Goal: Communication & Community: Participate in discussion

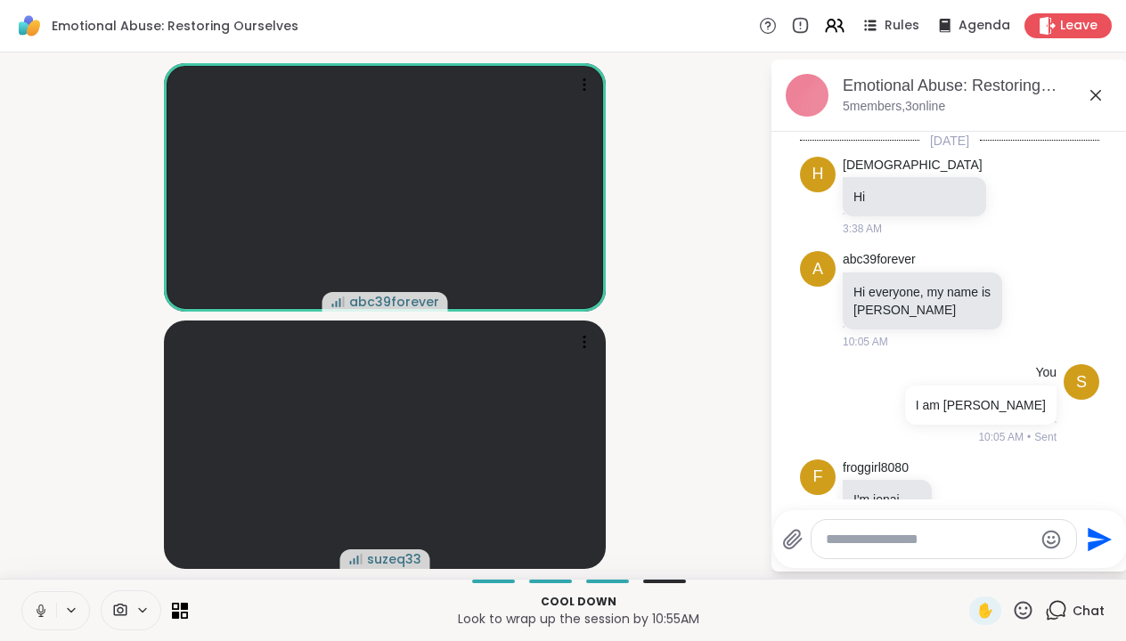
scroll to position [704, 0]
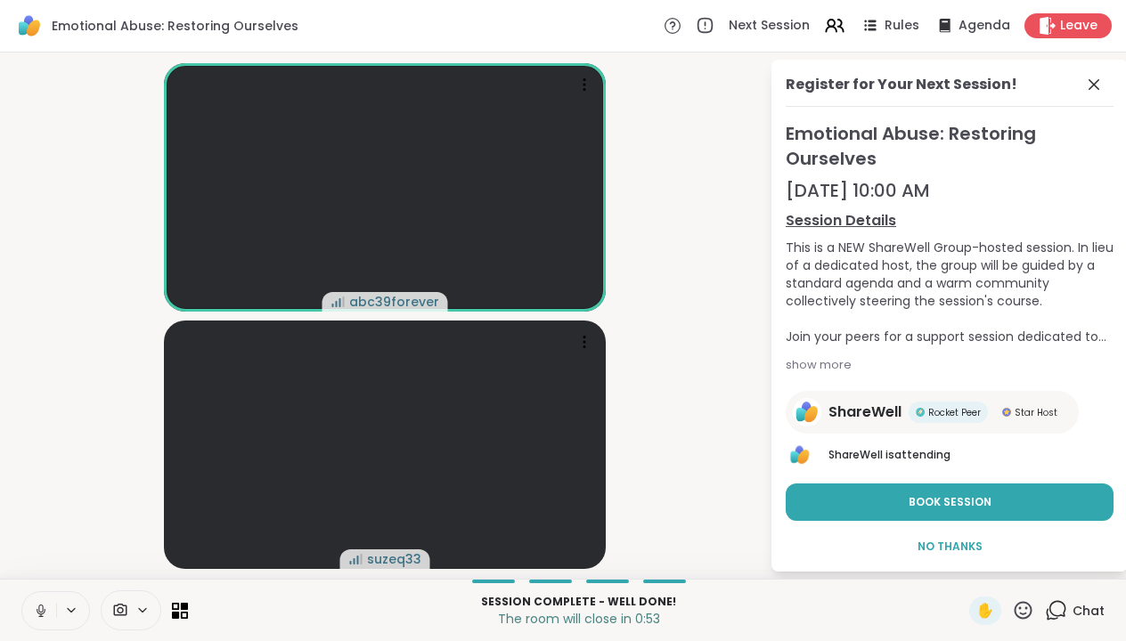
click at [1055, 606] on icon at bounding box center [1056, 610] width 22 height 22
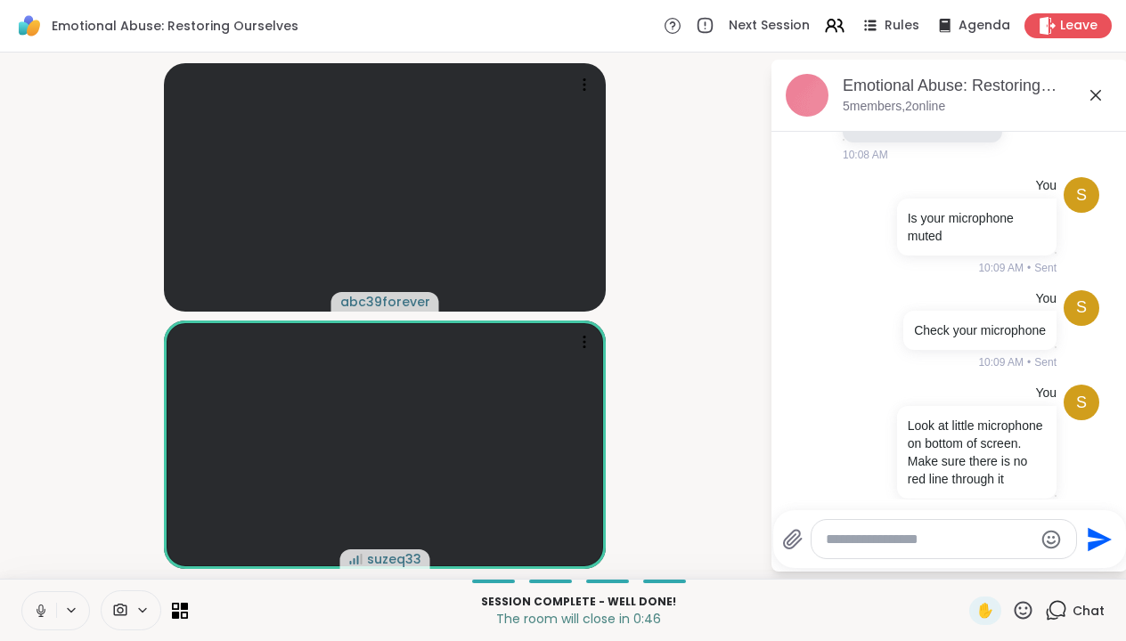
scroll to position [943, 0]
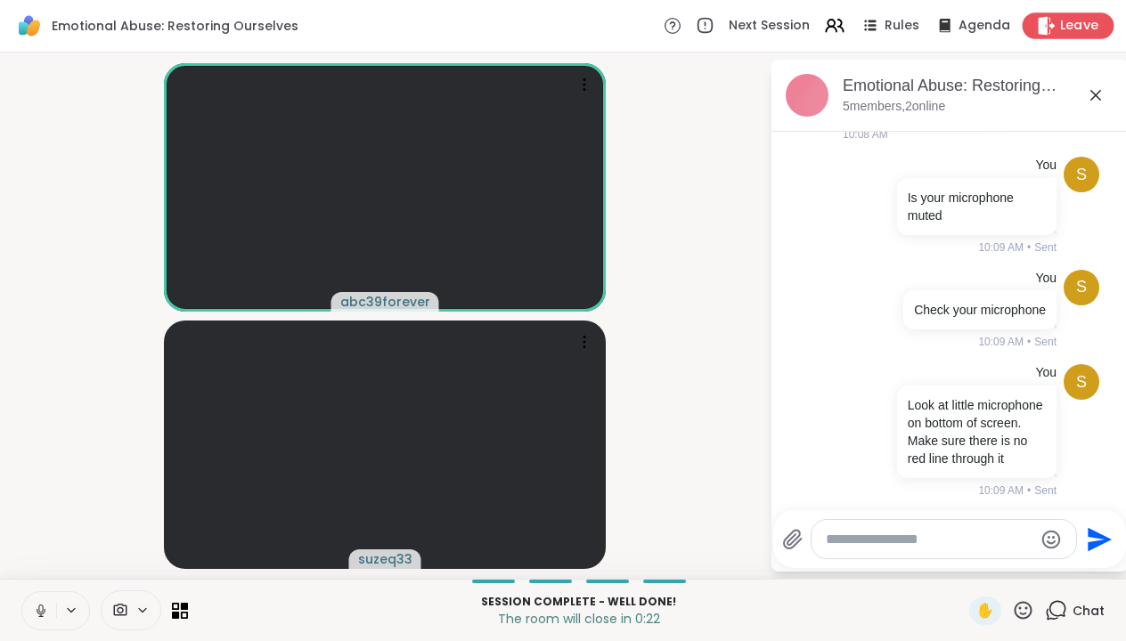
click at [1081, 21] on span "Leave" at bounding box center [1079, 26] width 39 height 19
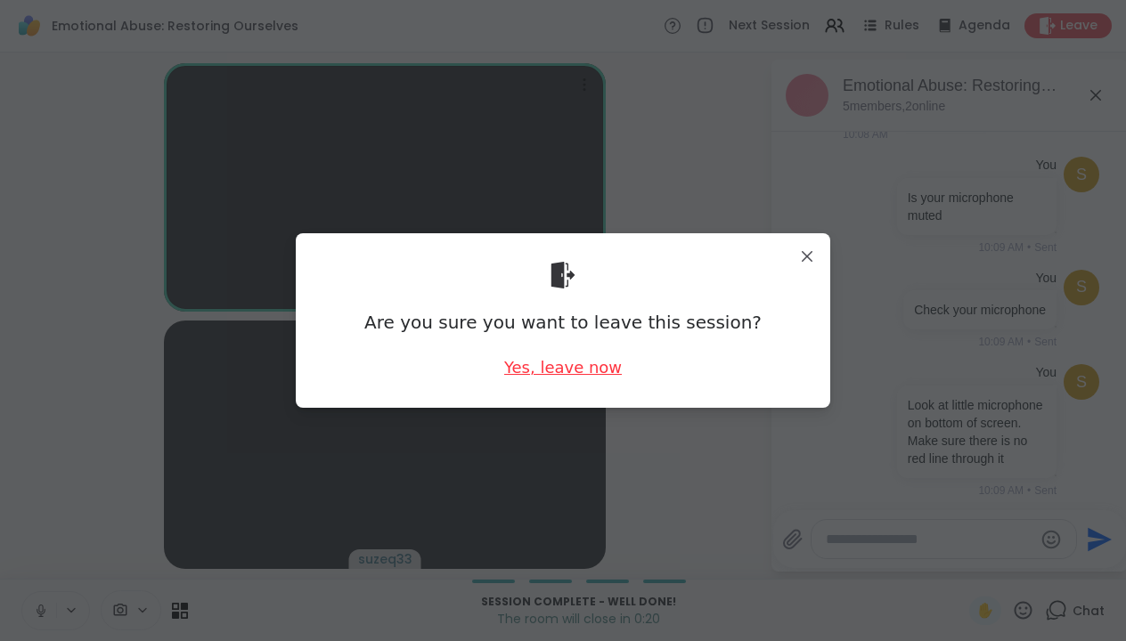
click at [596, 366] on div "Yes, leave now" at bounding box center [563, 367] width 118 height 22
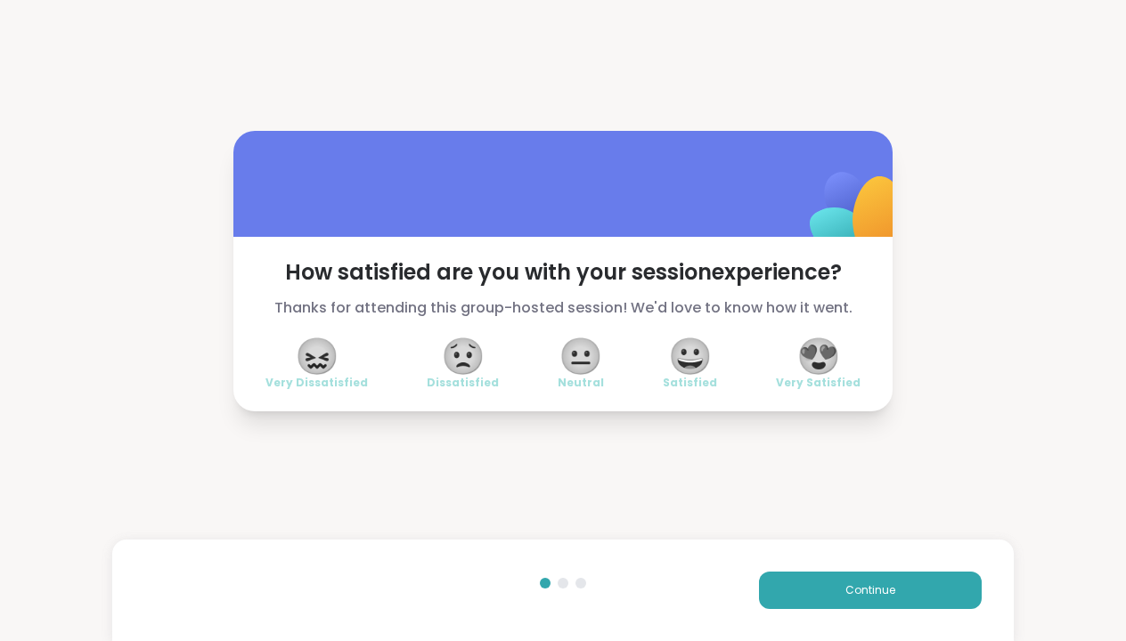
click at [818, 351] on span "😍" at bounding box center [818, 356] width 45 height 32
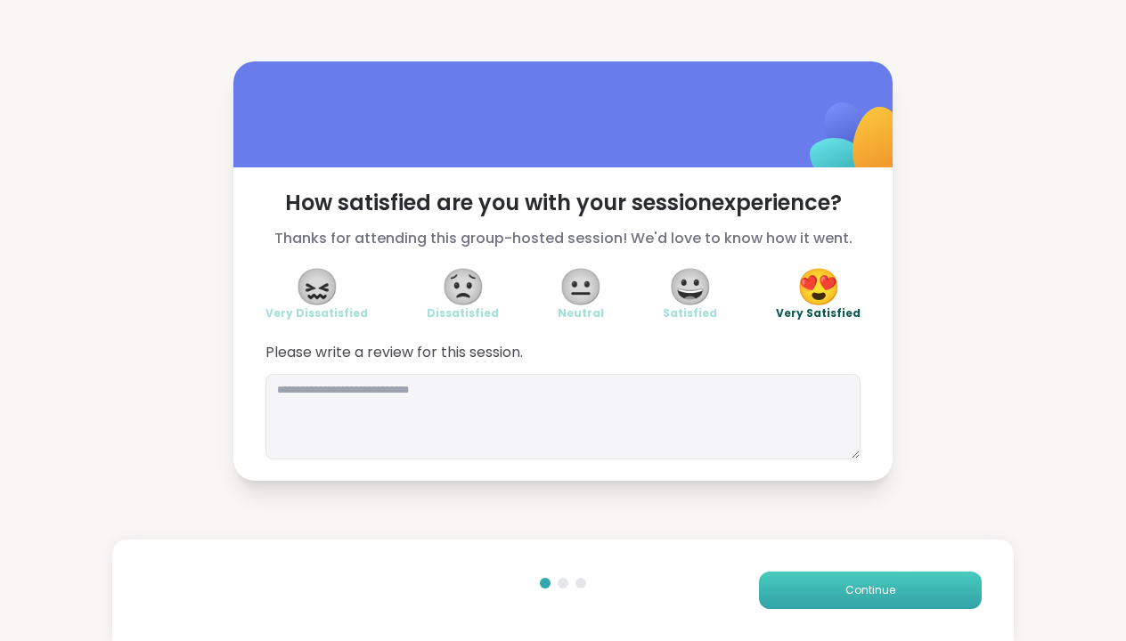
click at [843, 596] on button "Continue" at bounding box center [870, 590] width 223 height 37
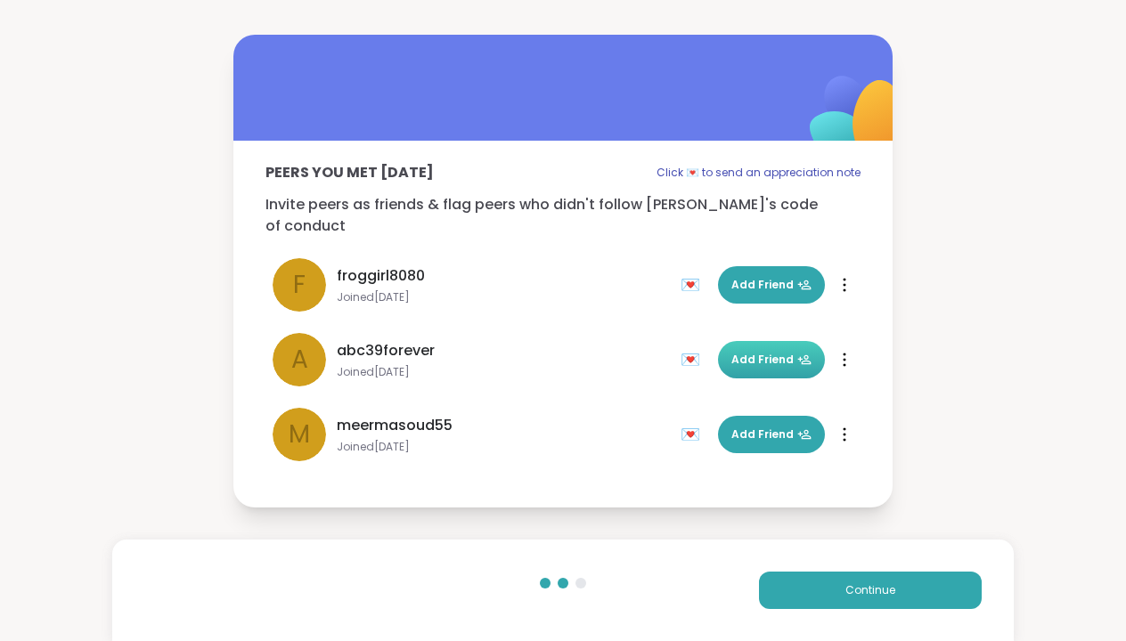
click at [774, 341] on button "Add Friend" at bounding box center [771, 359] width 107 height 37
click at [899, 591] on button "Continue" at bounding box center [870, 590] width 223 height 37
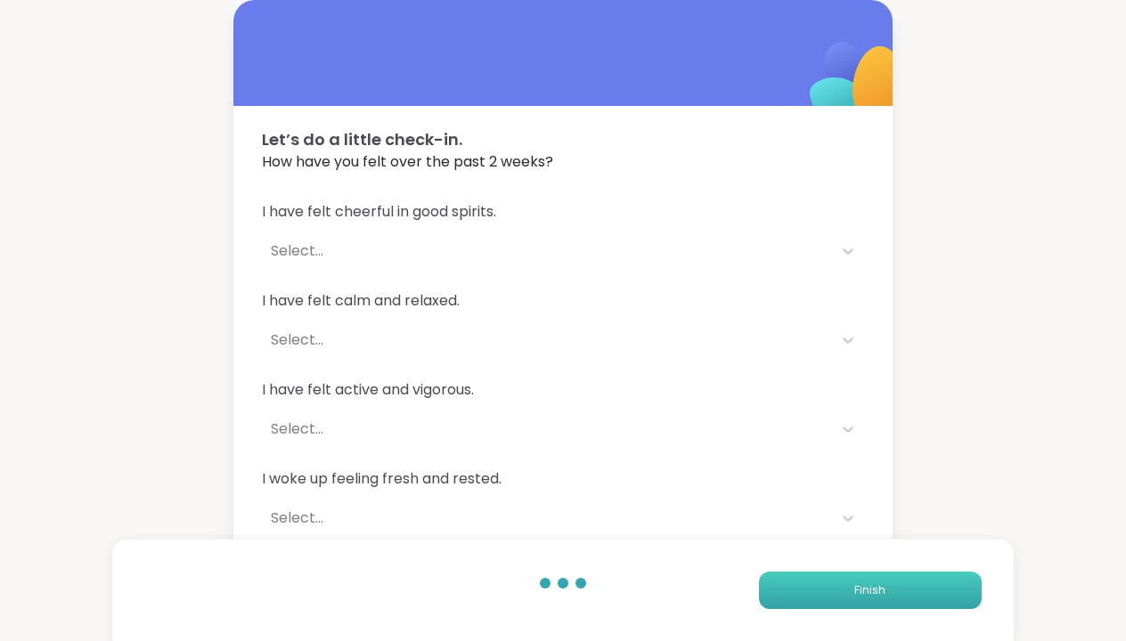
click at [808, 584] on button "Finish" at bounding box center [870, 590] width 223 height 37
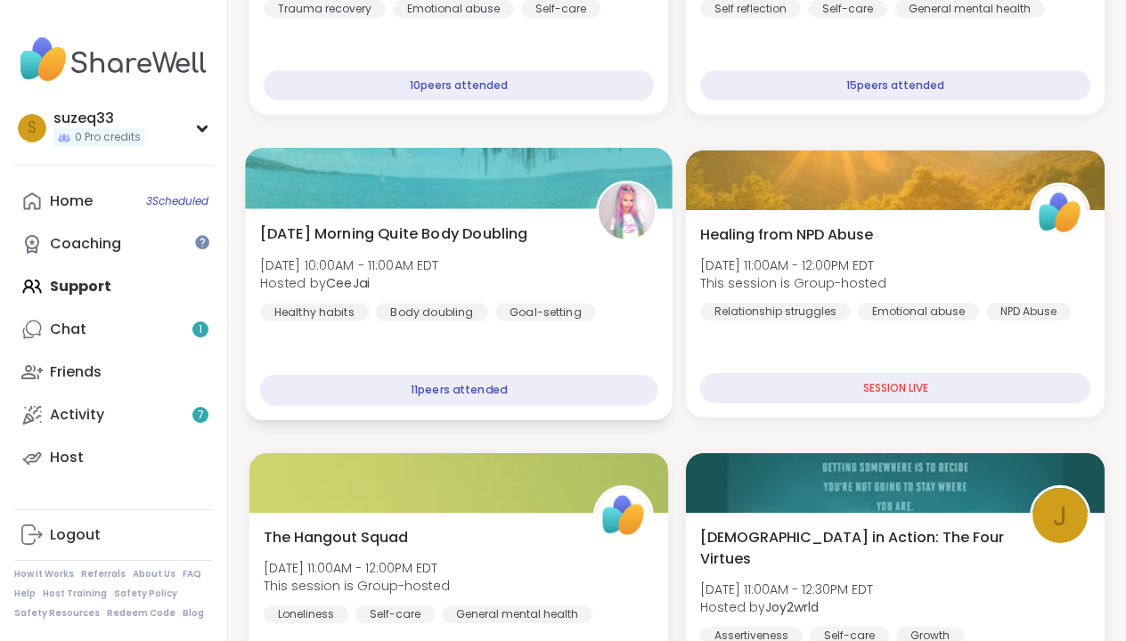
scroll to position [442, 0]
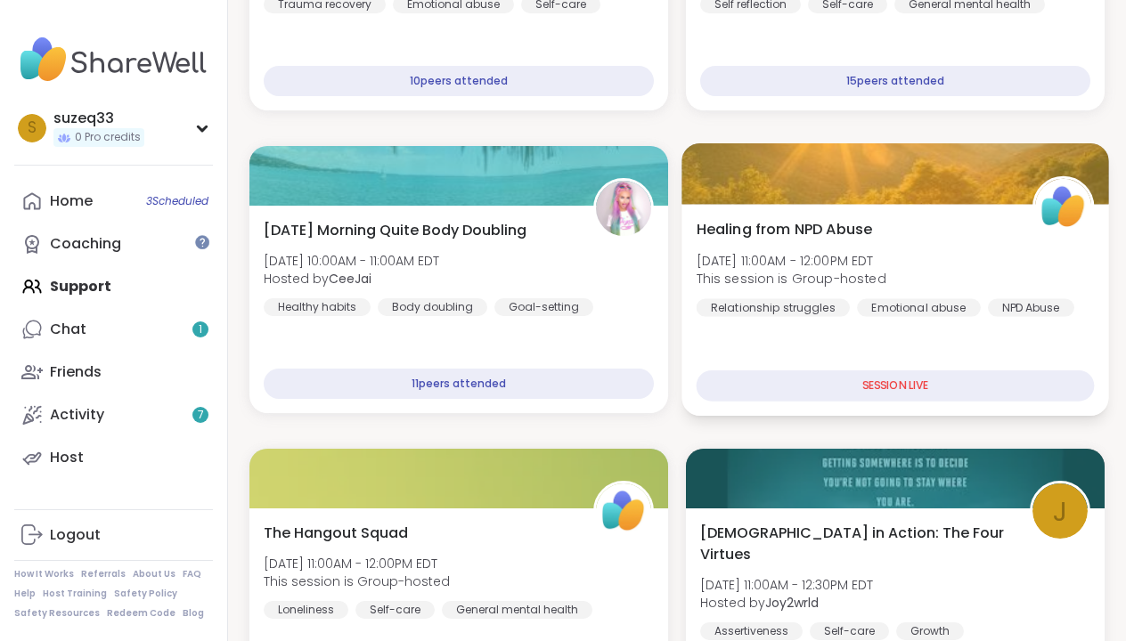
click at [860, 303] on div "Emotional abuse" at bounding box center [919, 307] width 124 height 18
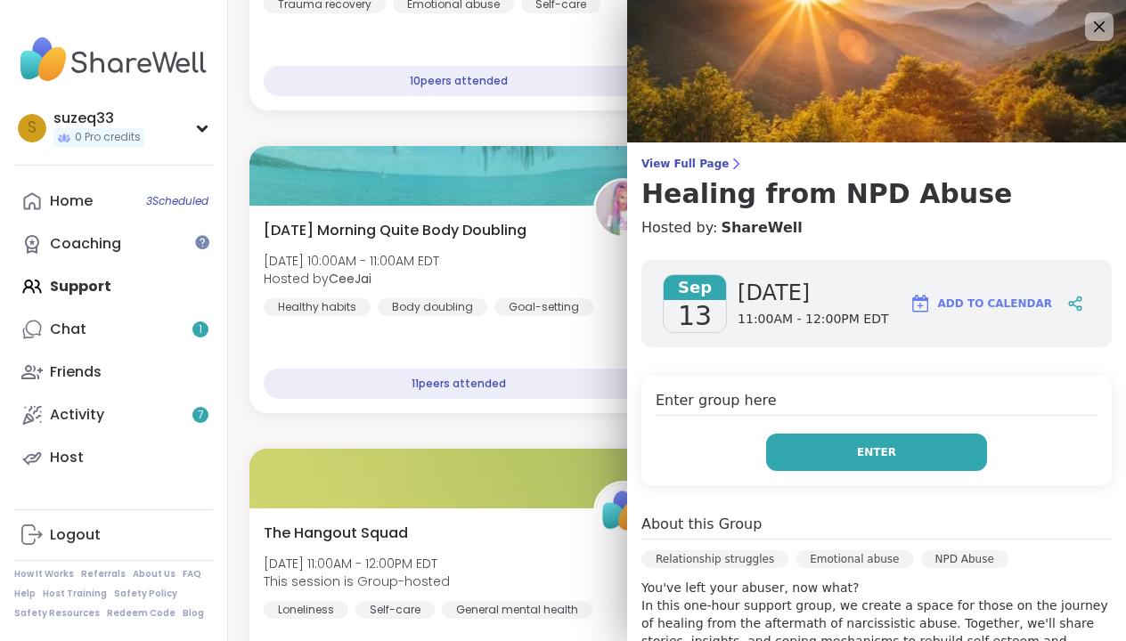
click at [879, 446] on span "Enter" at bounding box center [876, 452] width 39 height 16
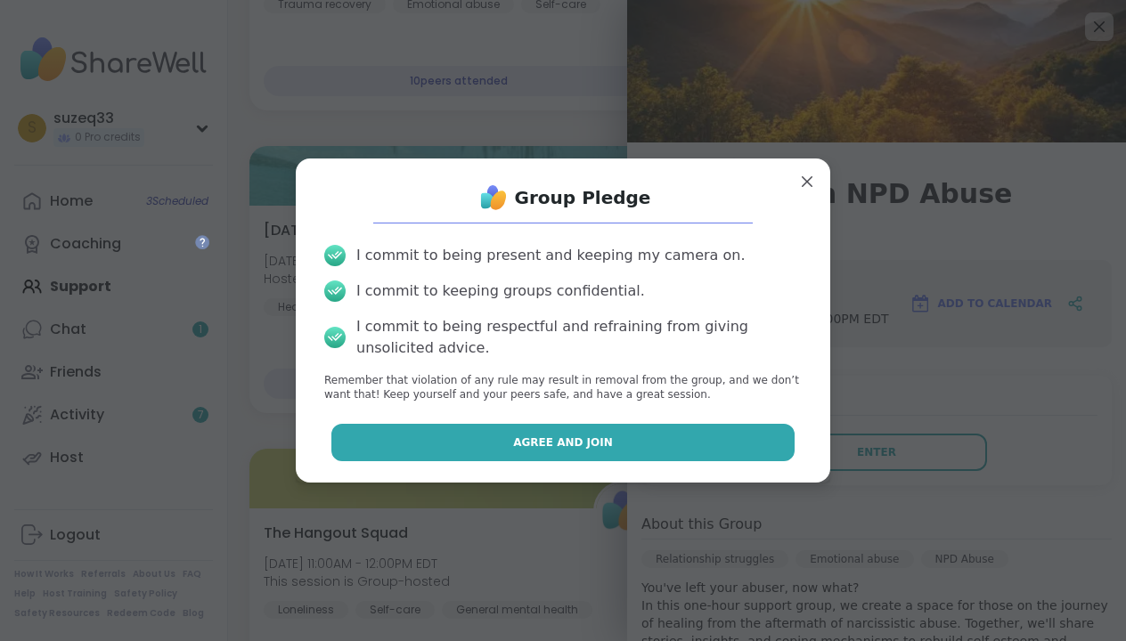
click at [650, 439] on button "Agree and Join" at bounding box center [563, 442] width 464 height 37
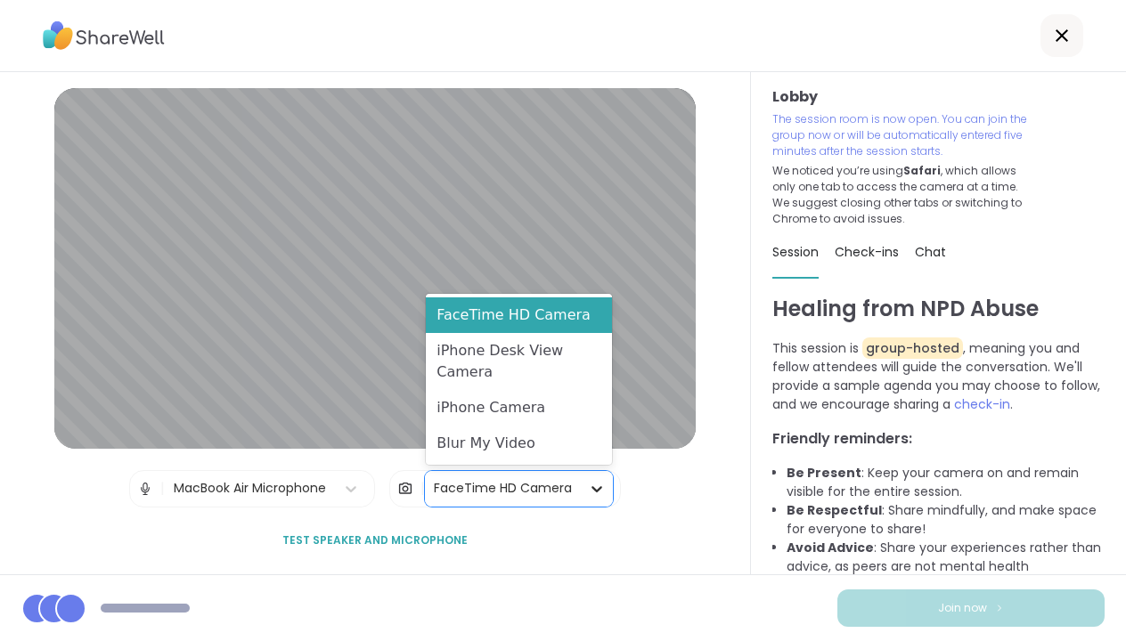
click at [595, 490] on icon at bounding box center [597, 489] width 18 height 18
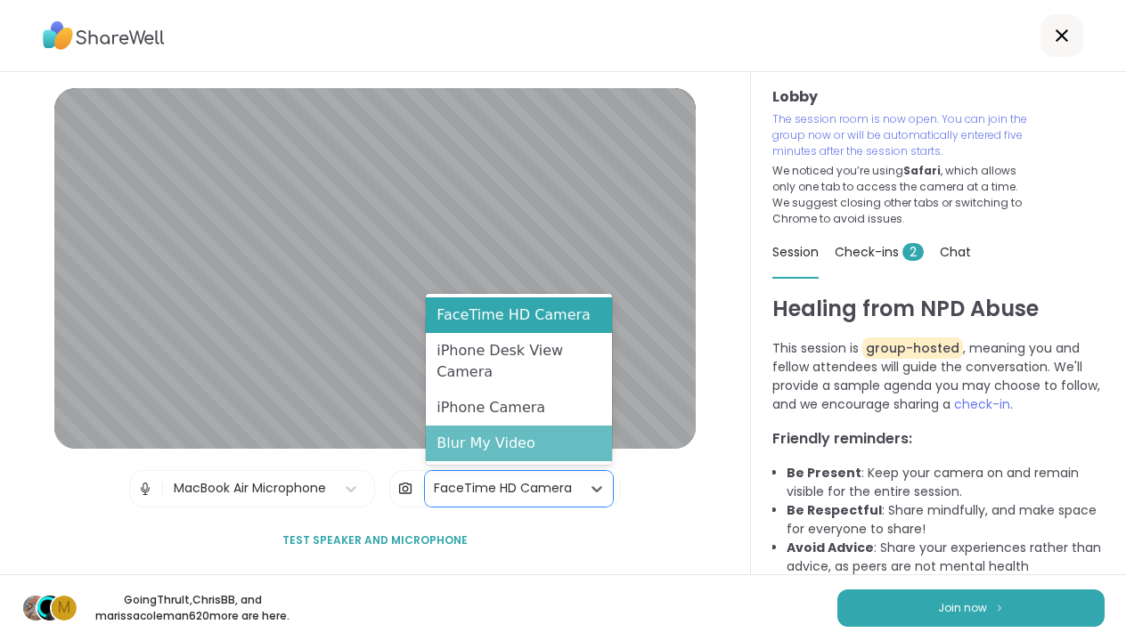
click at [558, 447] on div "Blur My Video" at bounding box center [519, 444] width 186 height 36
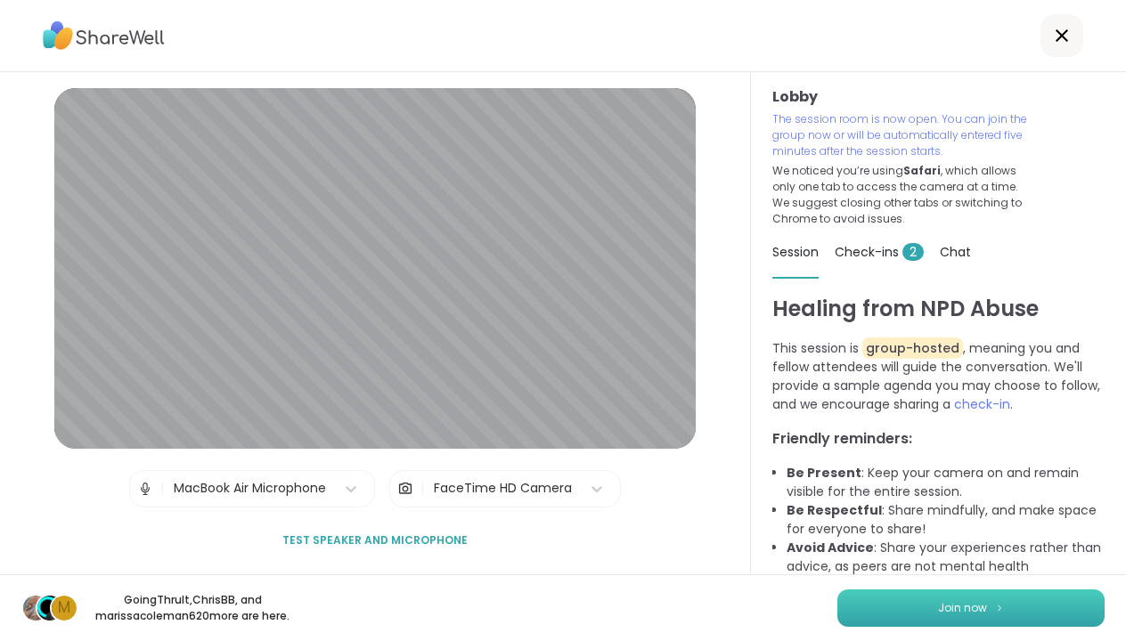
click at [1011, 603] on button "Join now" at bounding box center [970, 608] width 267 height 37
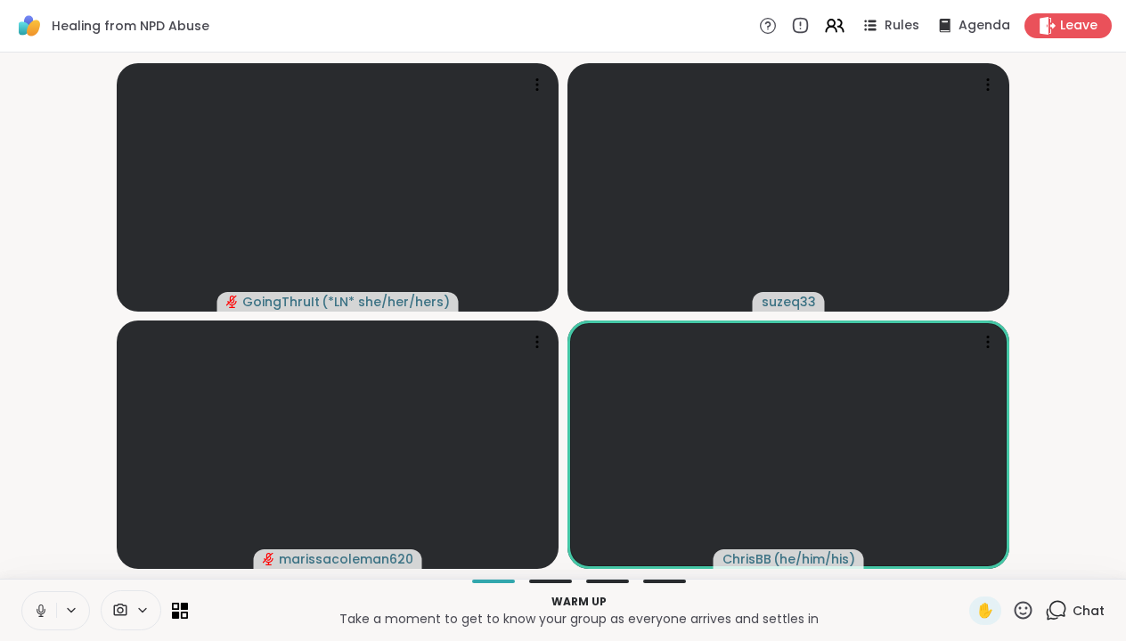
click at [45, 614] on icon at bounding box center [41, 611] width 16 height 16
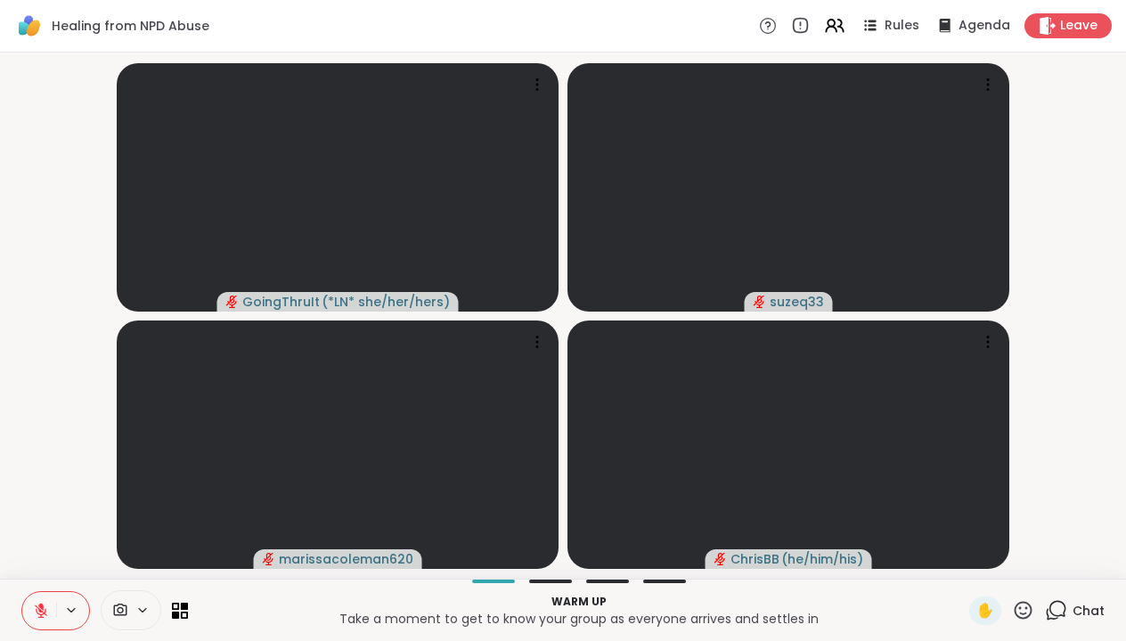
click at [1055, 608] on icon at bounding box center [1056, 610] width 22 height 22
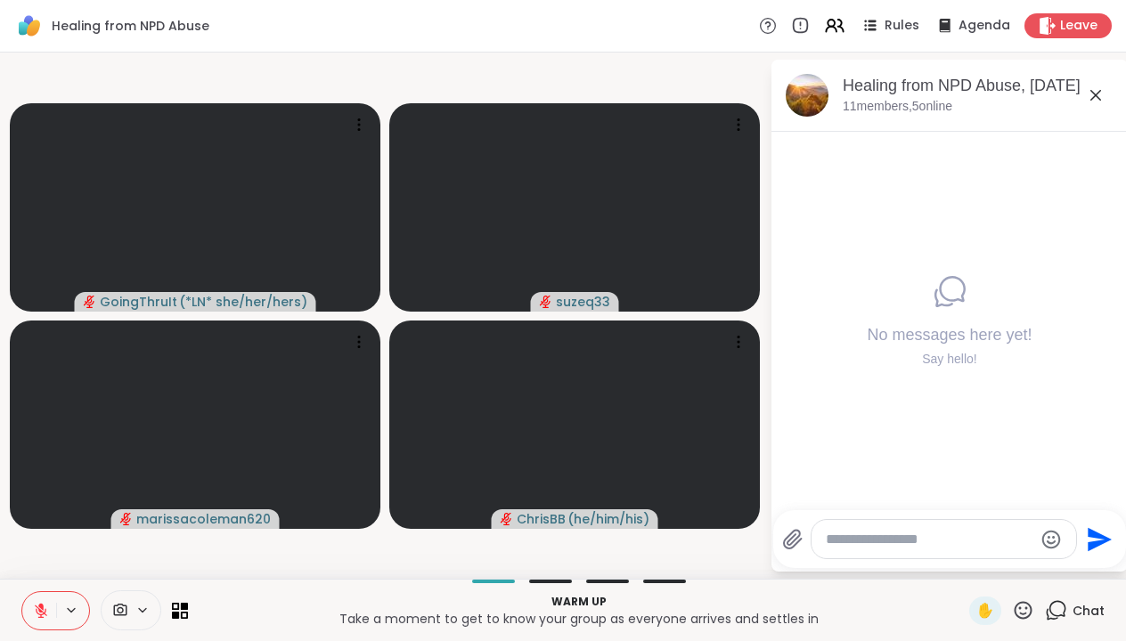
click at [879, 543] on textarea "Type your message" at bounding box center [930, 540] width 208 height 18
type textarea "**********"
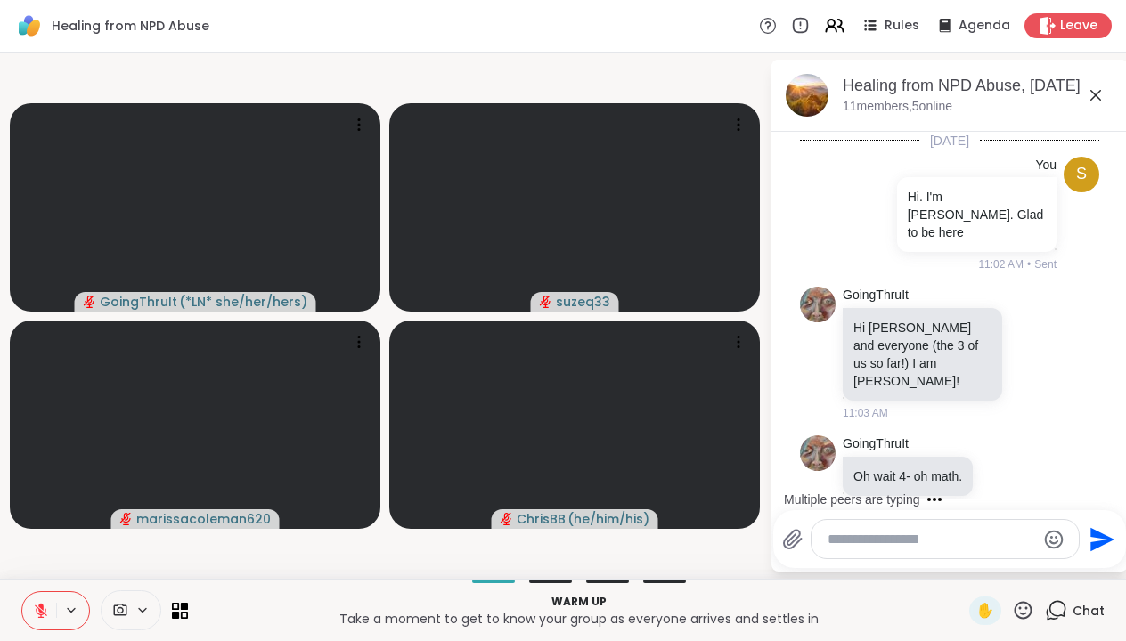
scroll to position [170, 0]
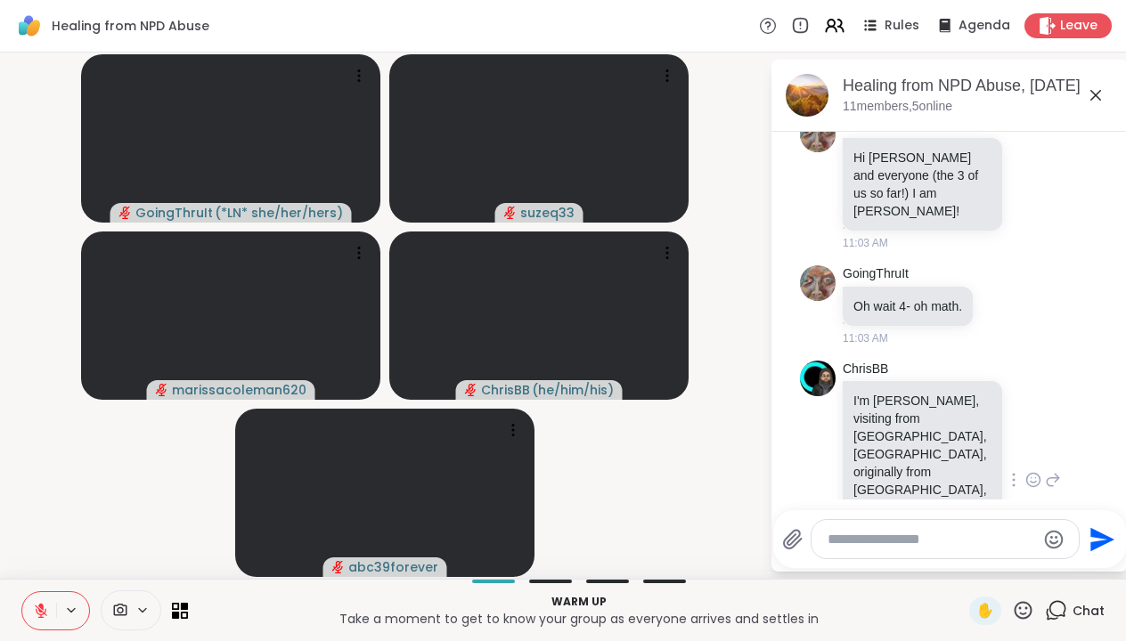
click at [1033, 471] on icon at bounding box center [1033, 480] width 16 height 18
click at [1035, 444] on div "[PERSON_NAME] I'm [PERSON_NAME], visiting from [GEOGRAPHIC_DATA], [GEOGRAPHIC_D…" at bounding box center [952, 481] width 218 height 241
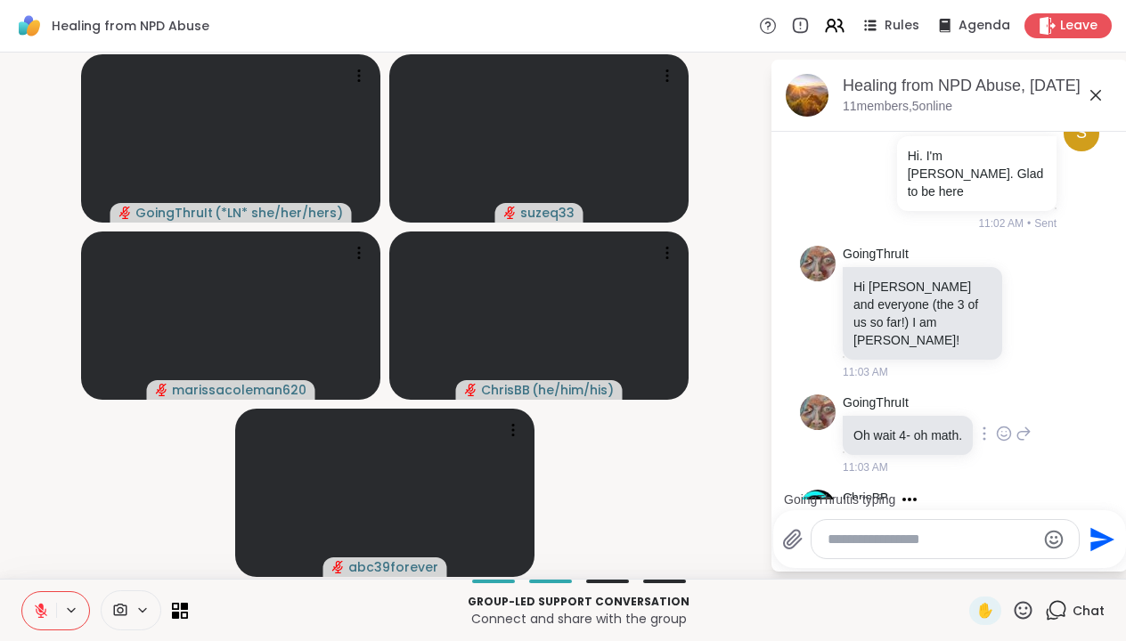
scroll to position [318, 0]
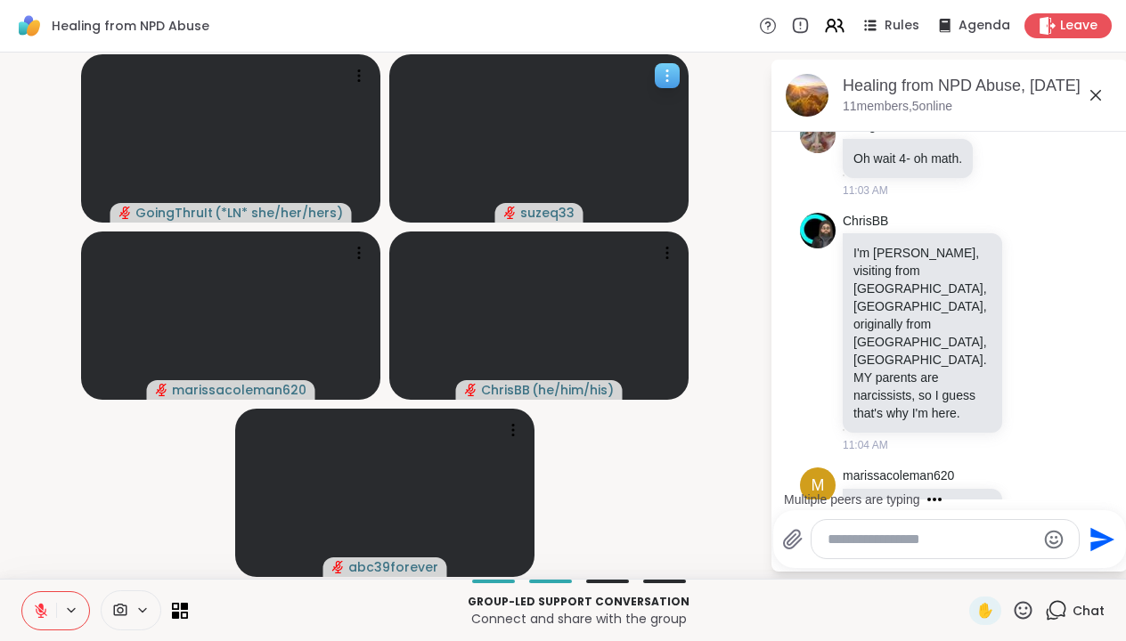
click at [515, 214] on icon "audio-muted" at bounding box center [509, 212] width 11 height 13
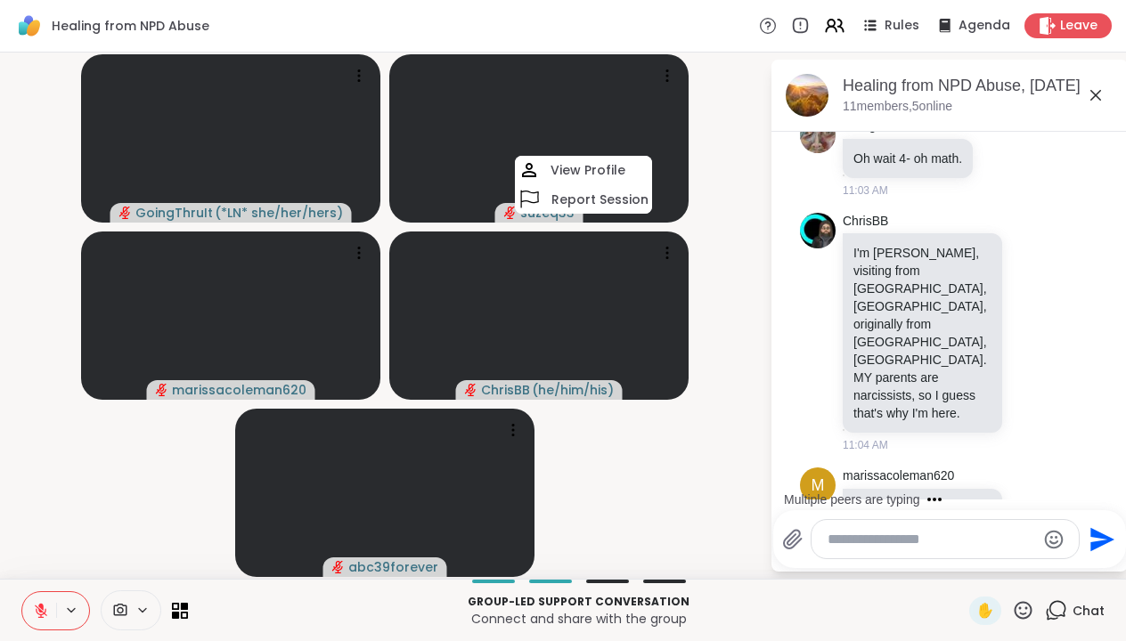
click at [695, 487] on video-player-container "GoingThruIt ( *LN* she/her/hers ) suzeq33 View Profile Report Session marissaco…" at bounding box center [385, 316] width 748 height 512
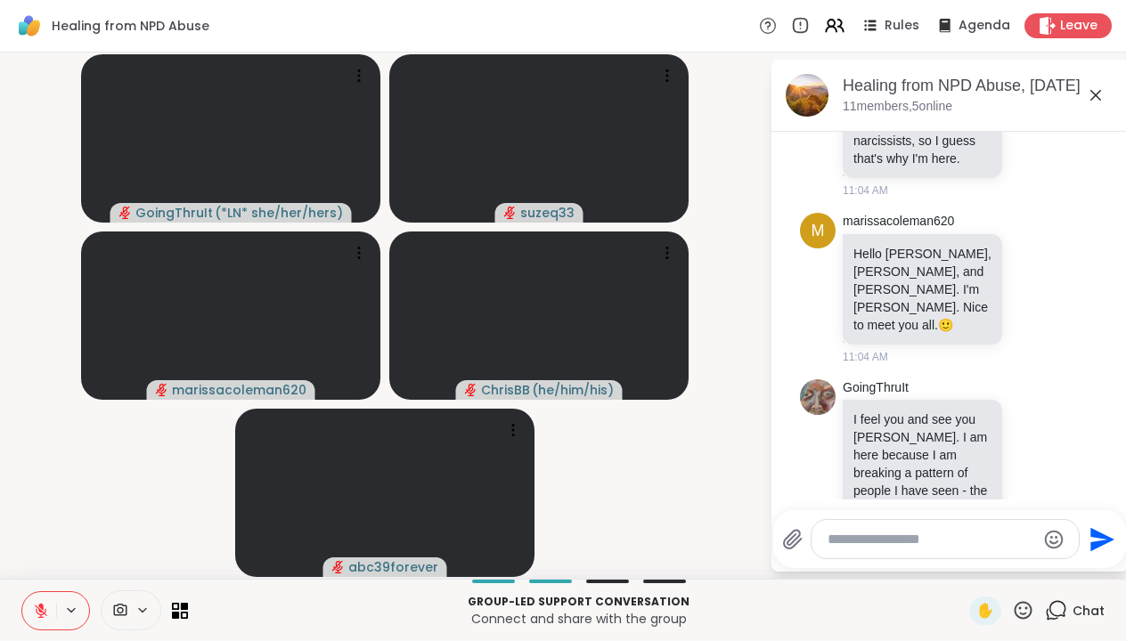
click at [42, 612] on icon at bounding box center [41, 611] width 12 height 12
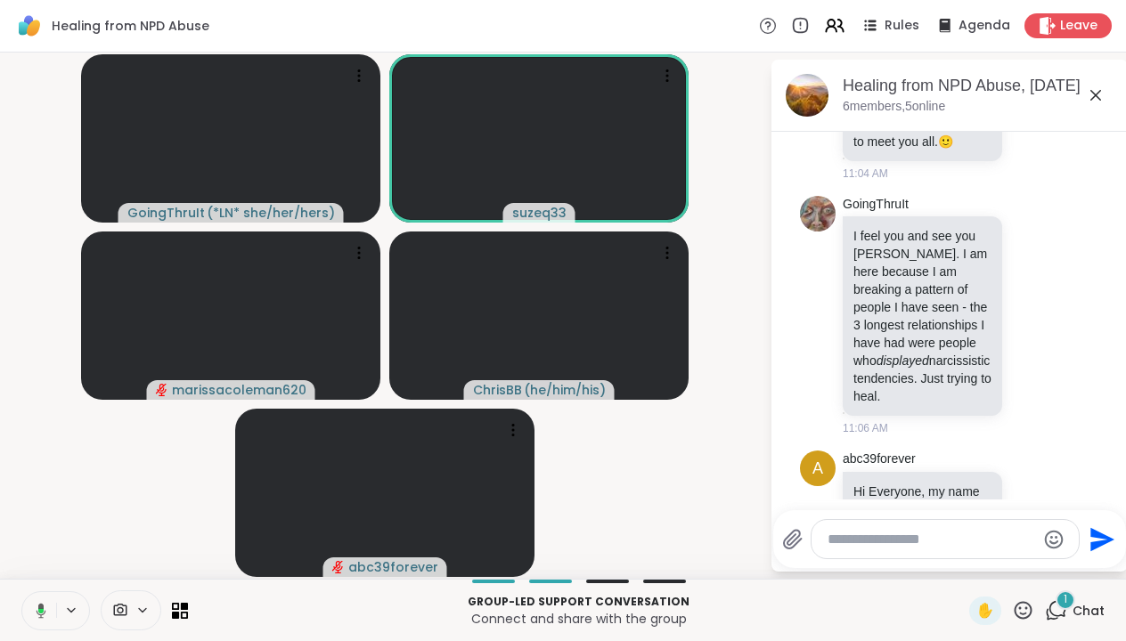
scroll to position [957, 0]
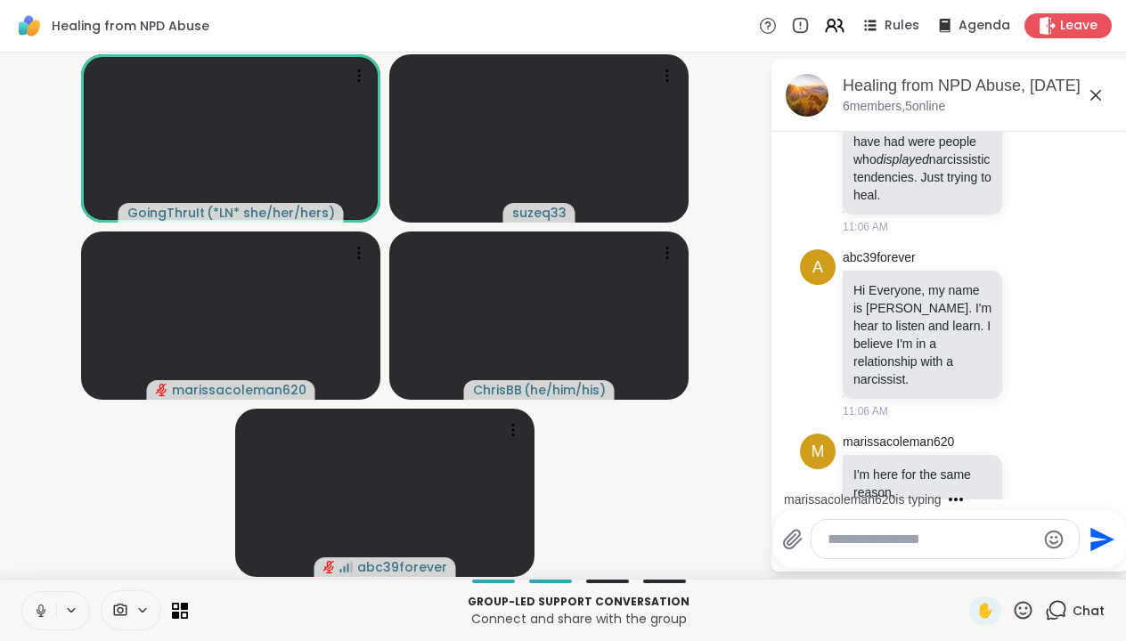
click at [44, 611] on icon at bounding box center [41, 611] width 16 height 16
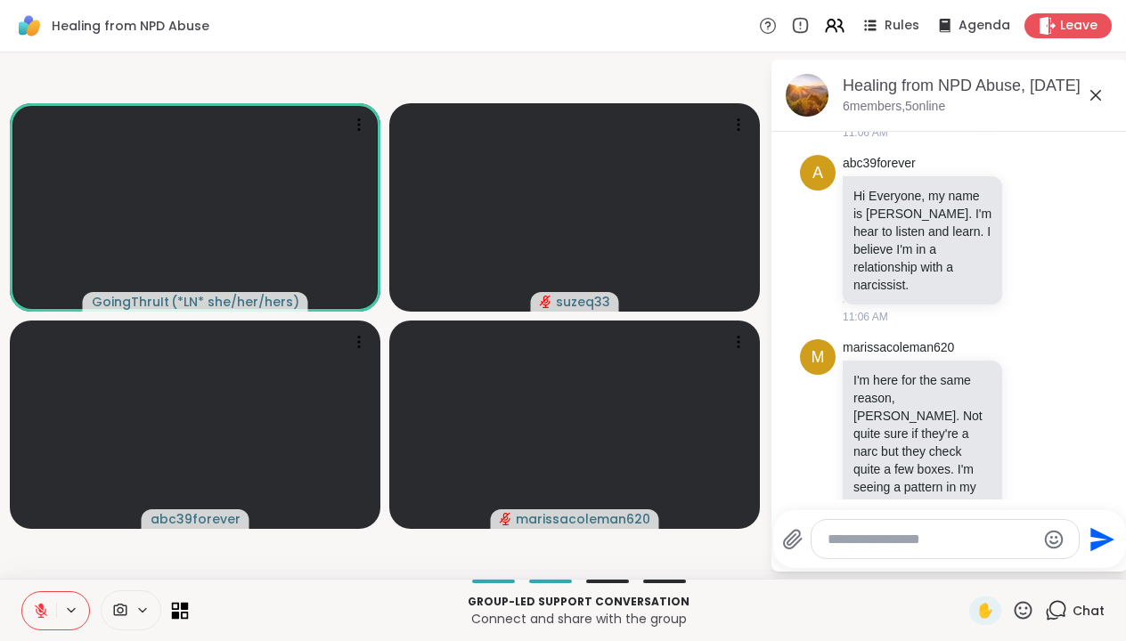
click at [176, 607] on icon at bounding box center [180, 610] width 17 height 17
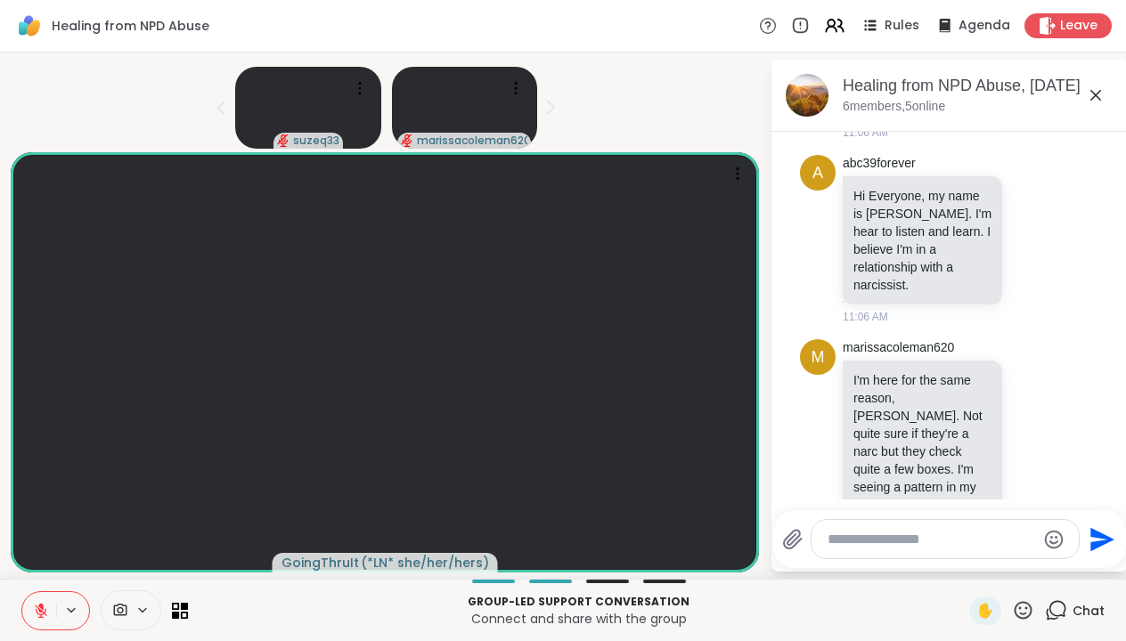
click at [169, 608] on div at bounding box center [104, 611] width 167 height 40
click at [184, 610] on icon at bounding box center [180, 610] width 17 height 17
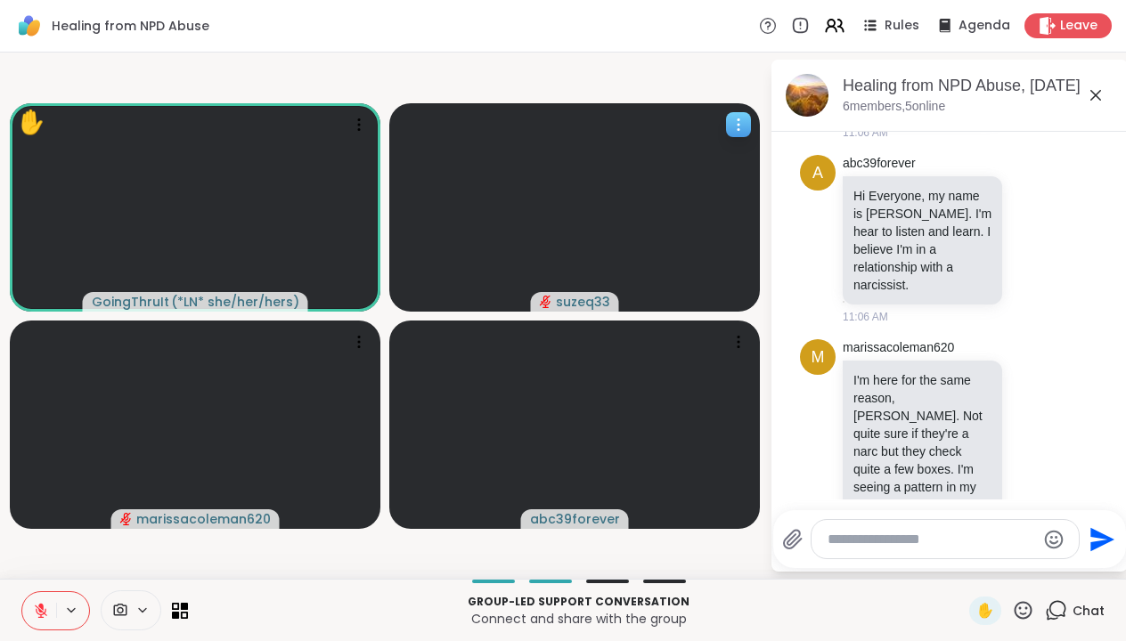
click at [548, 300] on icon "audio-muted" at bounding box center [546, 301] width 4 height 4
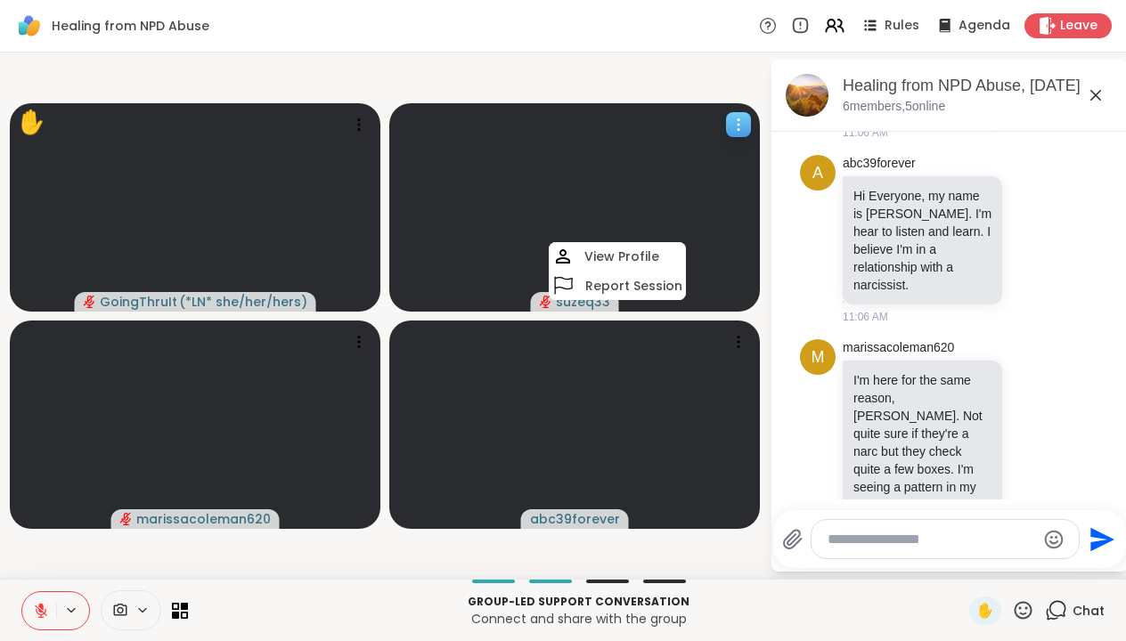
click at [548, 300] on icon "audio-muted" at bounding box center [546, 301] width 4 height 4
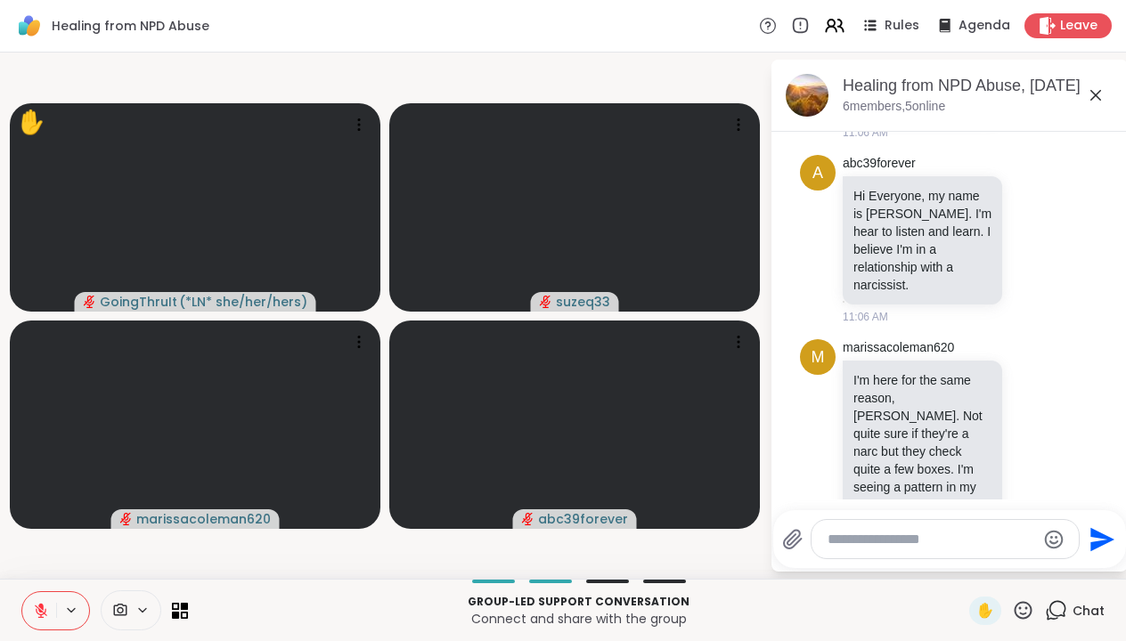
click at [43, 609] on icon at bounding box center [40, 606] width 5 height 7
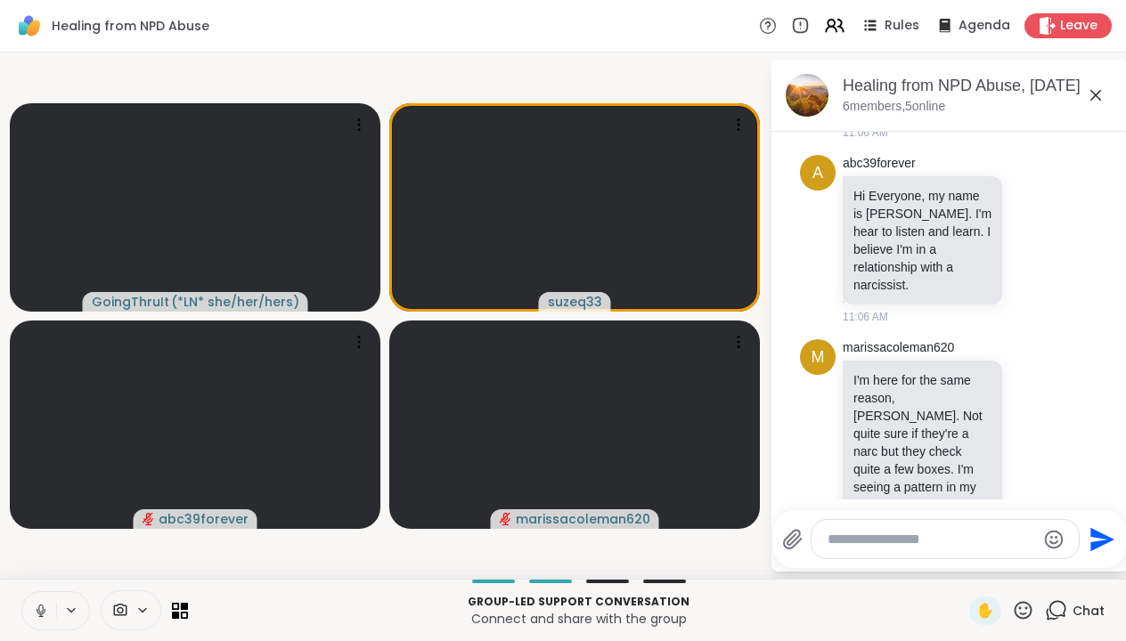
click at [46, 603] on icon at bounding box center [41, 611] width 16 height 16
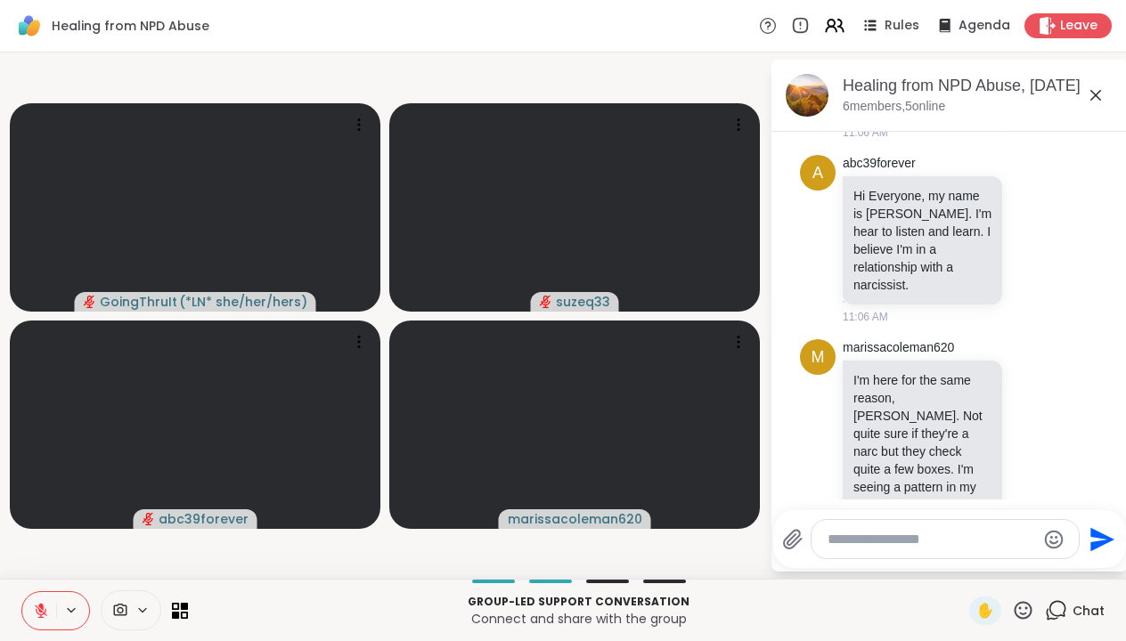
click at [42, 608] on icon at bounding box center [40, 606] width 5 height 7
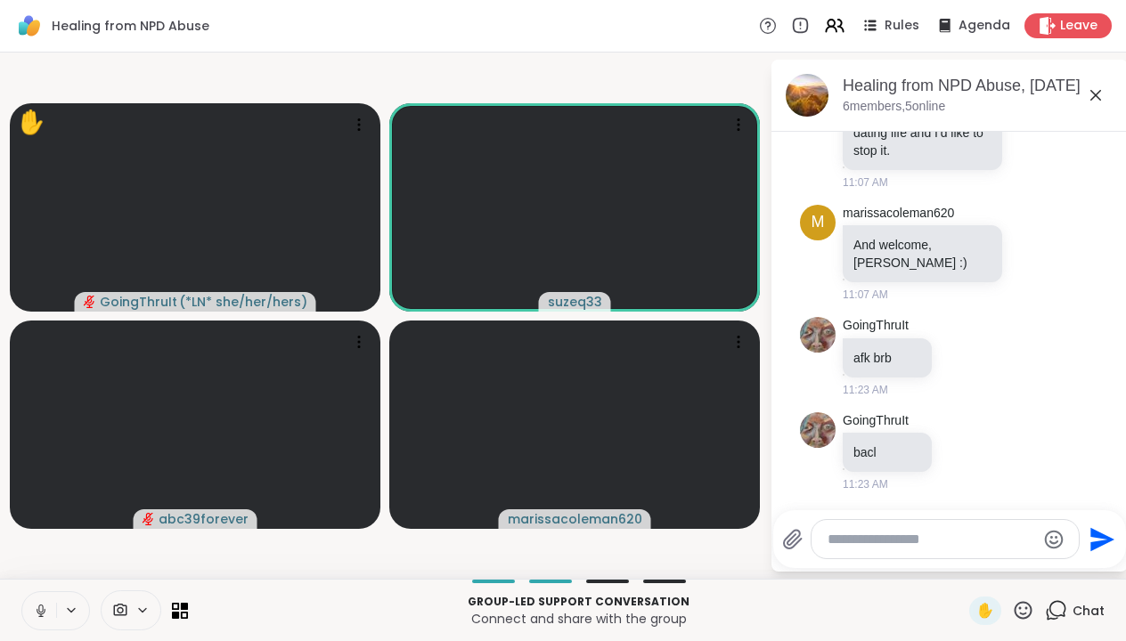
scroll to position [1449, 0]
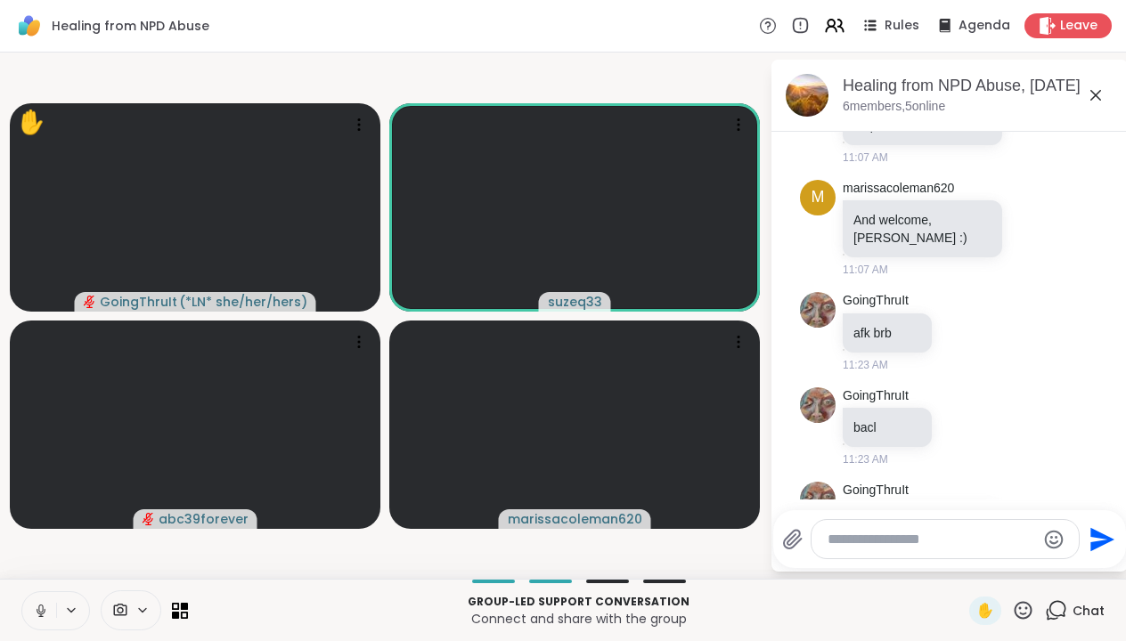
click at [46, 611] on icon at bounding box center [41, 611] width 16 height 16
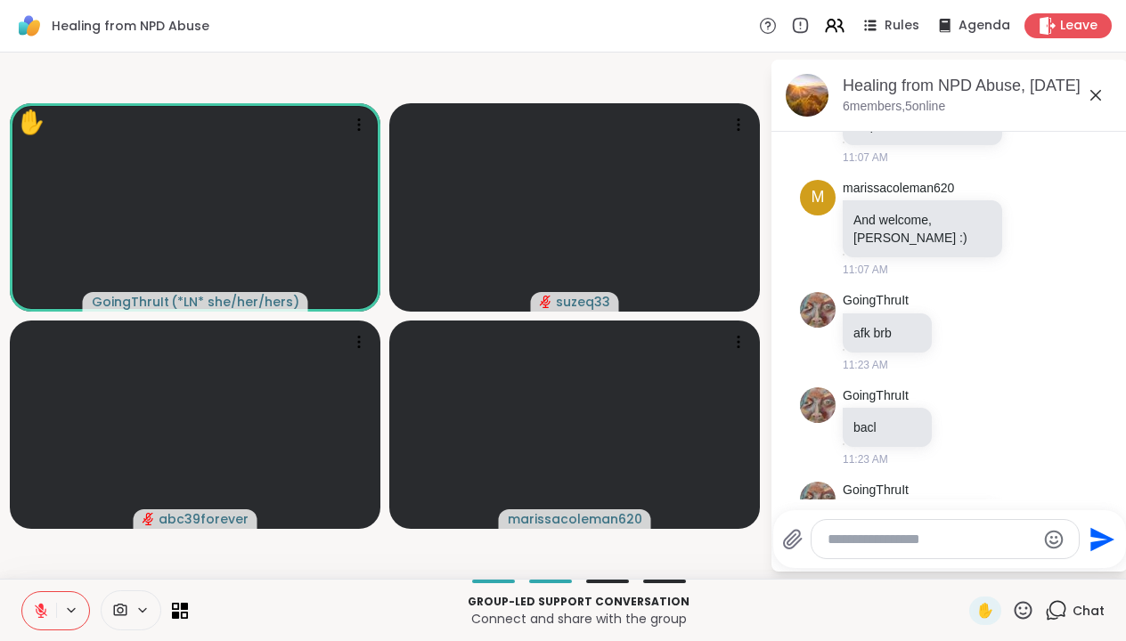
click at [40, 611] on icon at bounding box center [41, 611] width 12 height 12
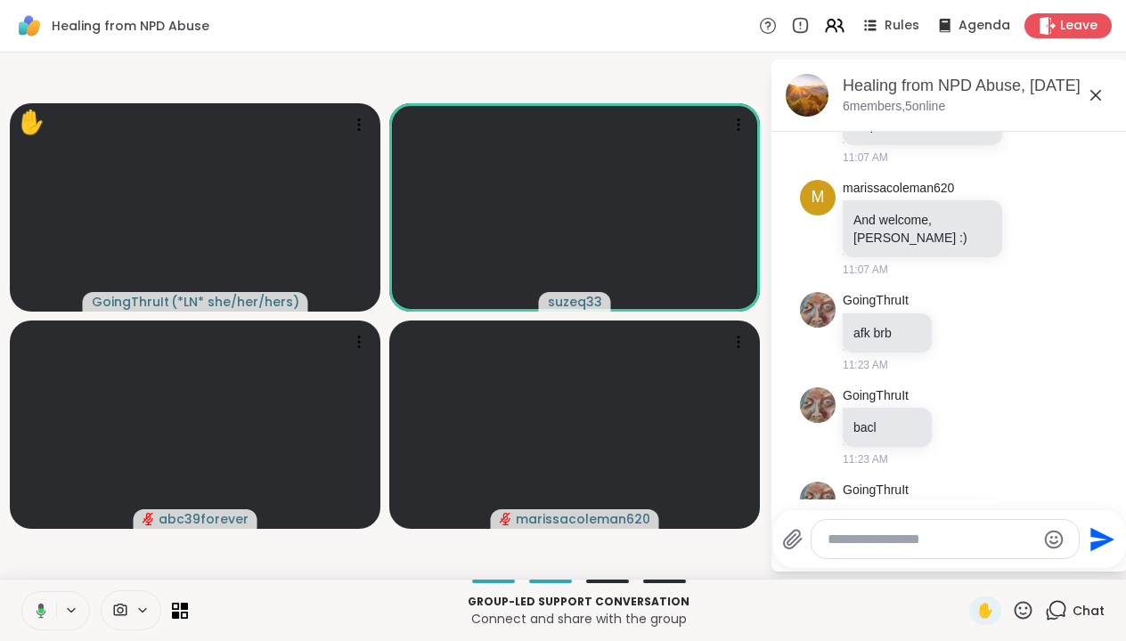
click at [44, 607] on icon at bounding box center [42, 610] width 10 height 15
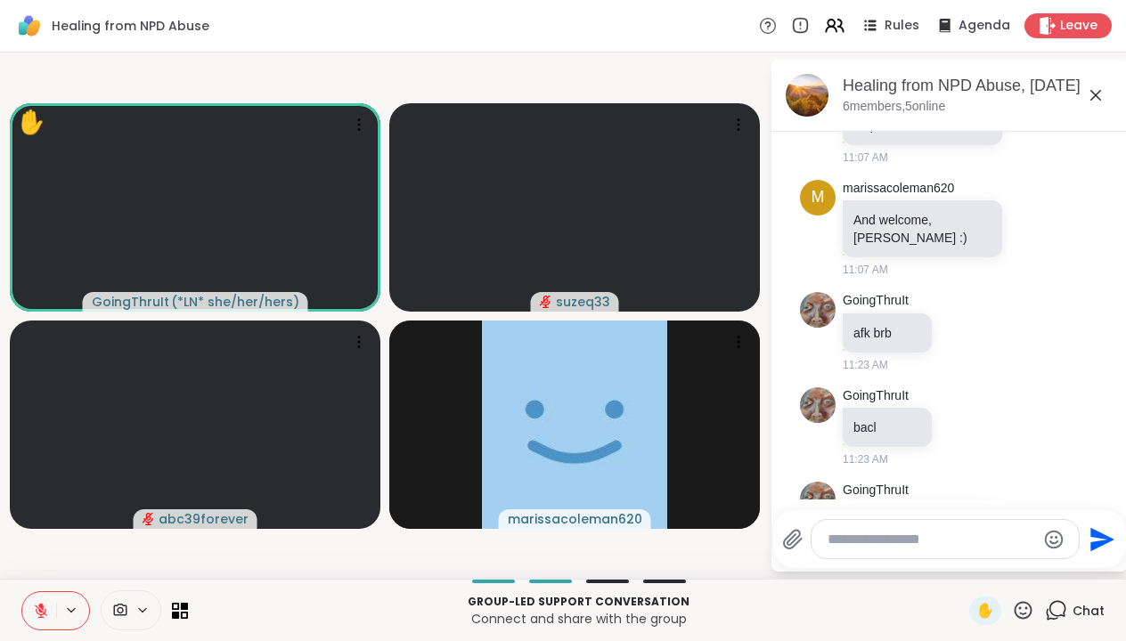
click at [47, 613] on icon at bounding box center [41, 611] width 16 height 16
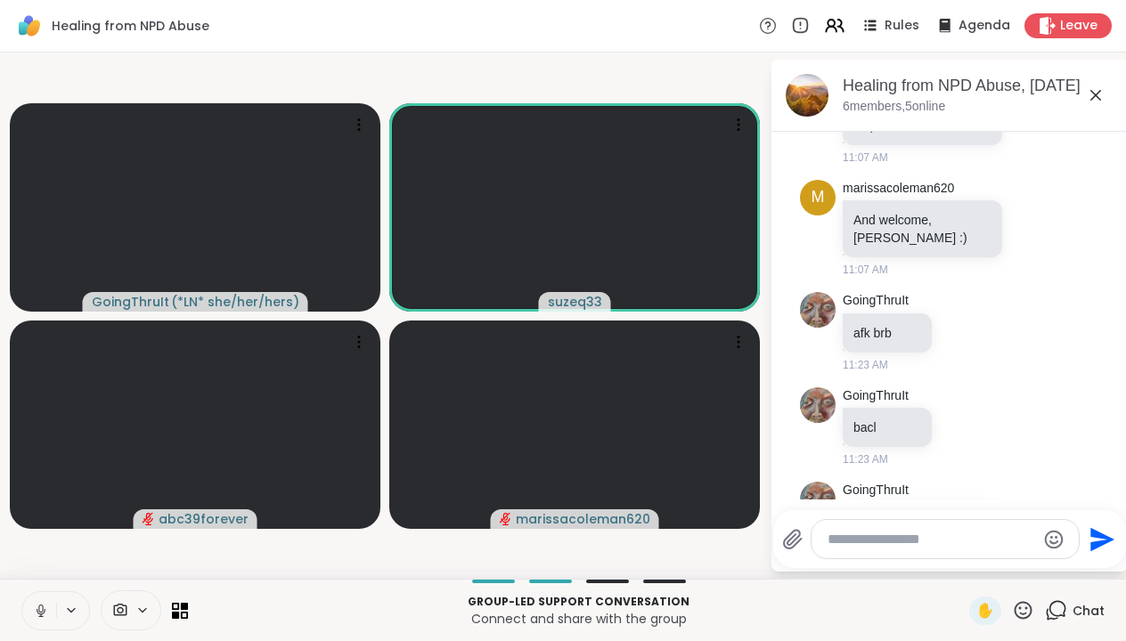
click at [41, 610] on icon at bounding box center [41, 611] width 16 height 16
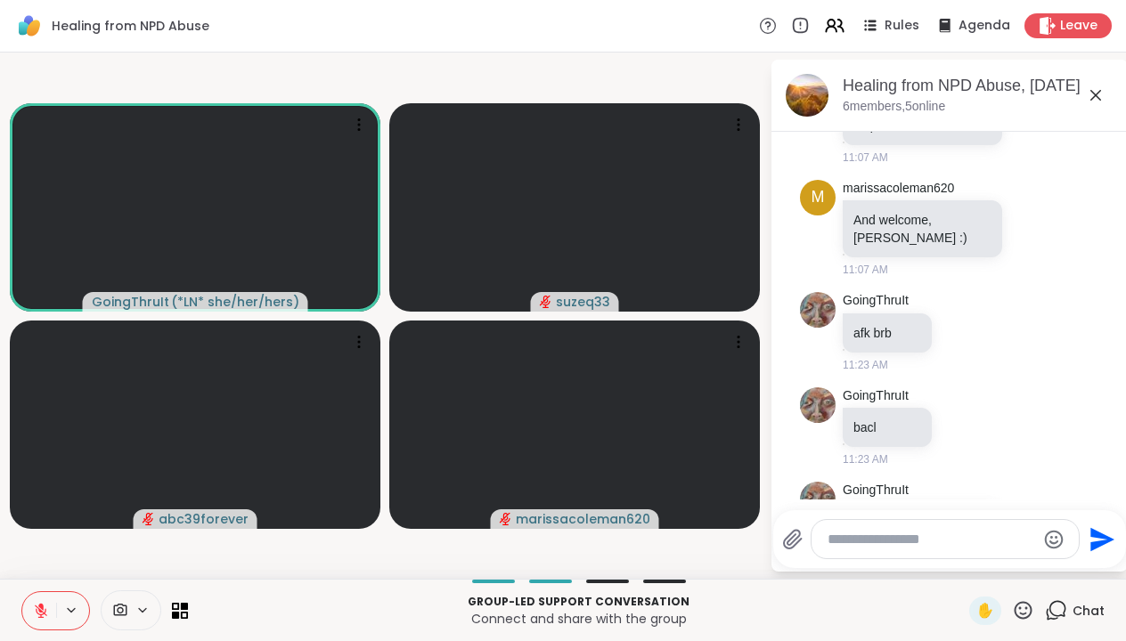
click at [41, 610] on icon at bounding box center [41, 611] width 12 height 12
click at [43, 609] on icon at bounding box center [40, 609] width 4 height 8
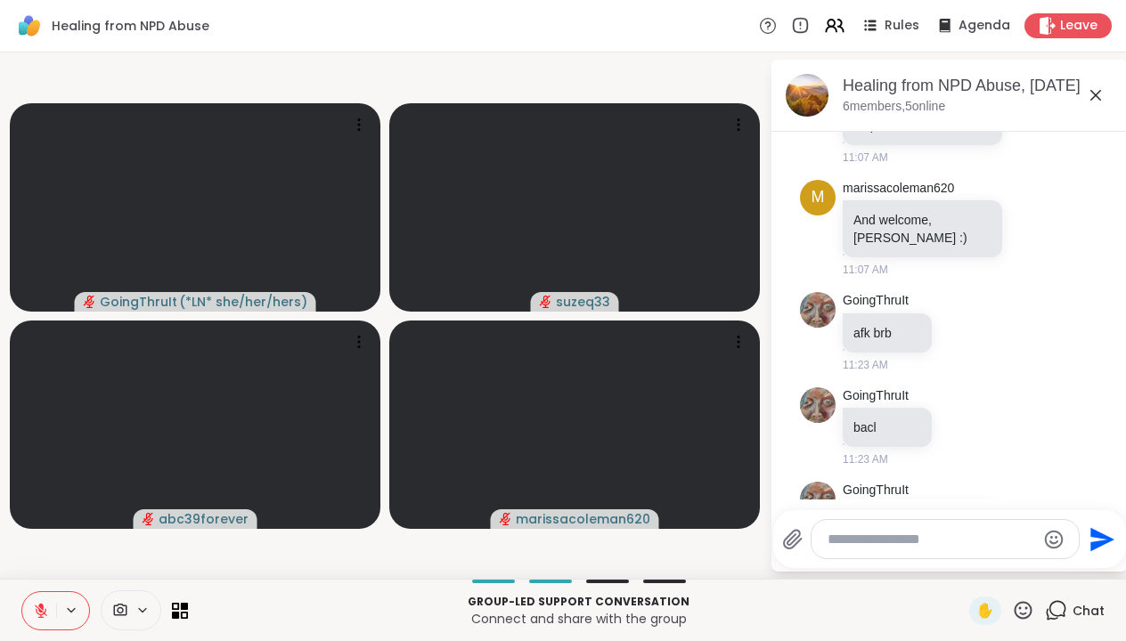
click at [39, 607] on icon at bounding box center [41, 611] width 16 height 16
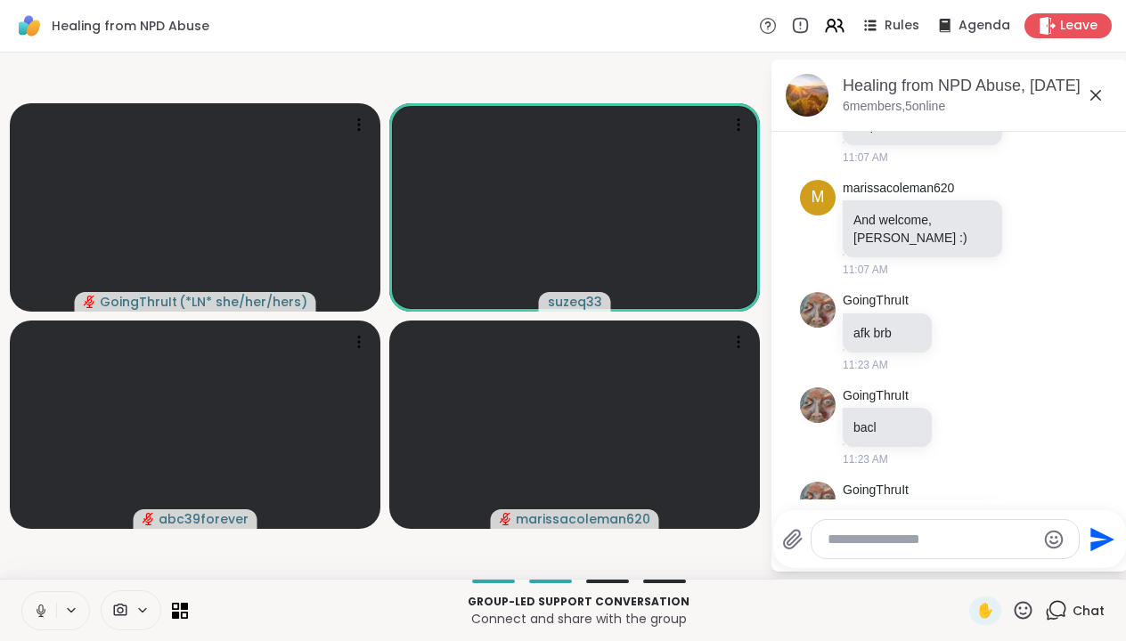
click at [44, 613] on icon at bounding box center [41, 610] width 9 height 5
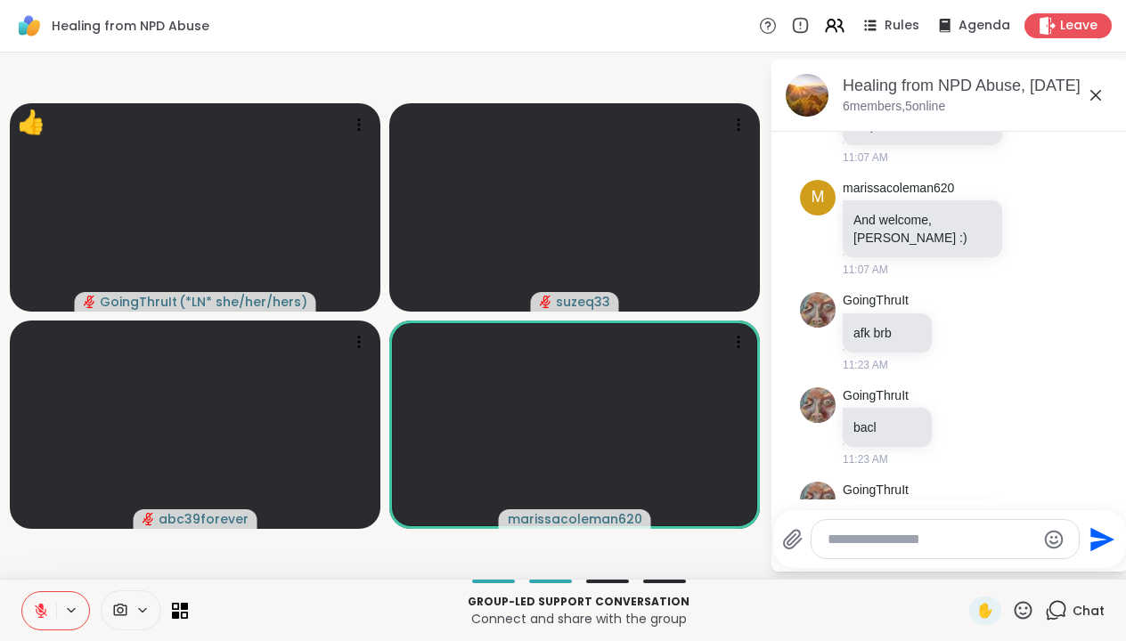
click at [1031, 570] on icon at bounding box center [1033, 579] width 16 height 18
click at [892, 542] on div "Select Reaction: Heart" at bounding box center [892, 550] width 16 height 16
click at [1051, 568] on icon at bounding box center [1053, 578] width 16 height 21
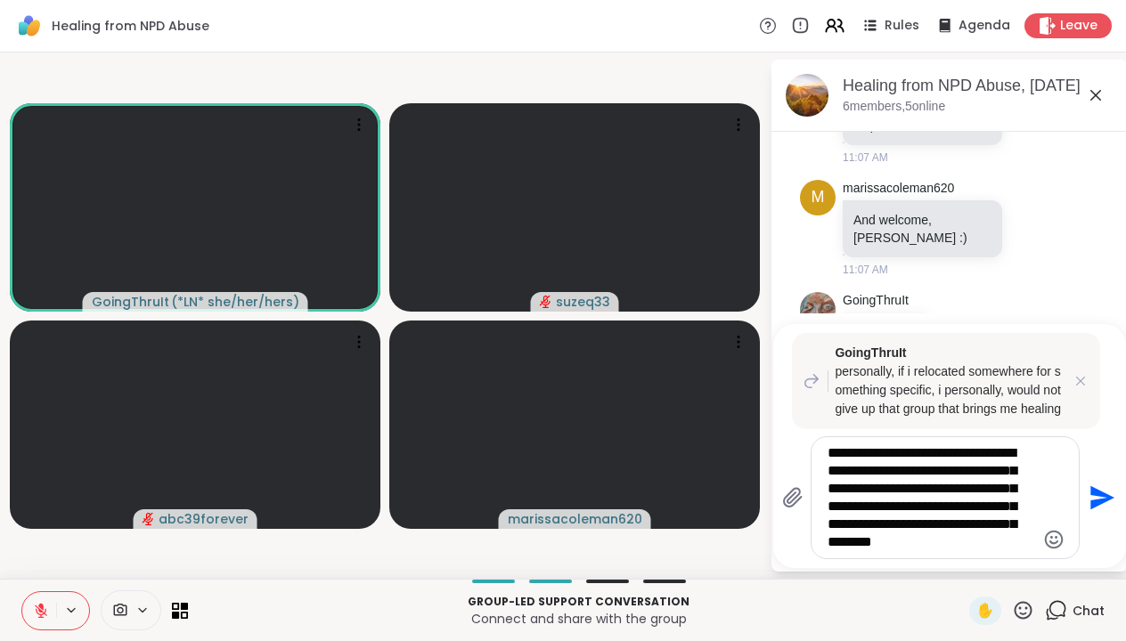
scroll to position [0, 0]
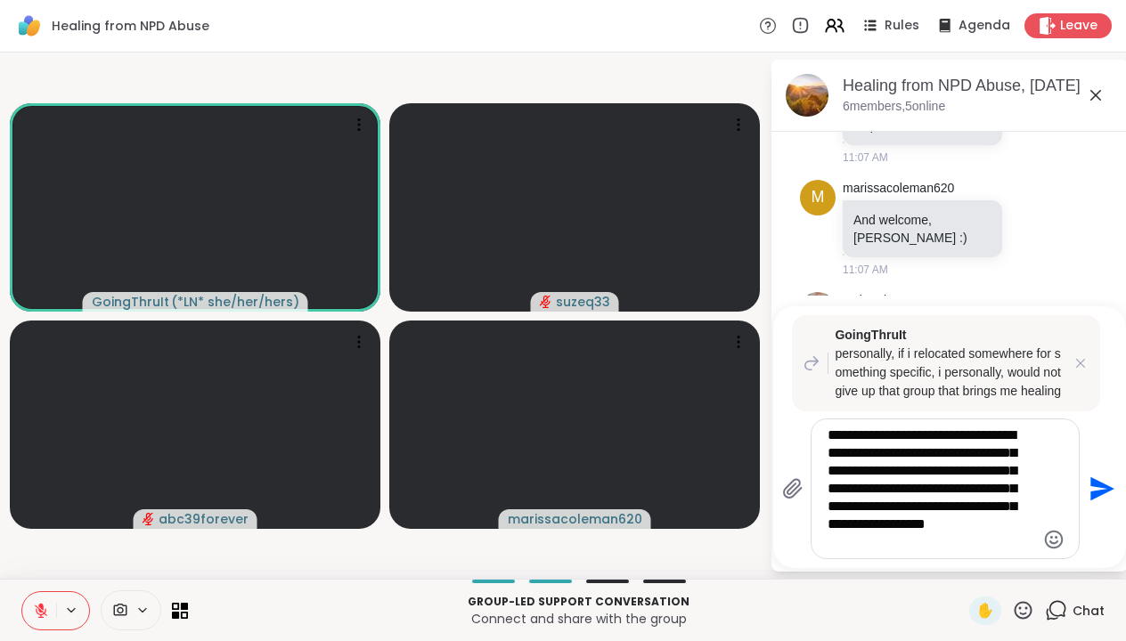
type textarea "**********"
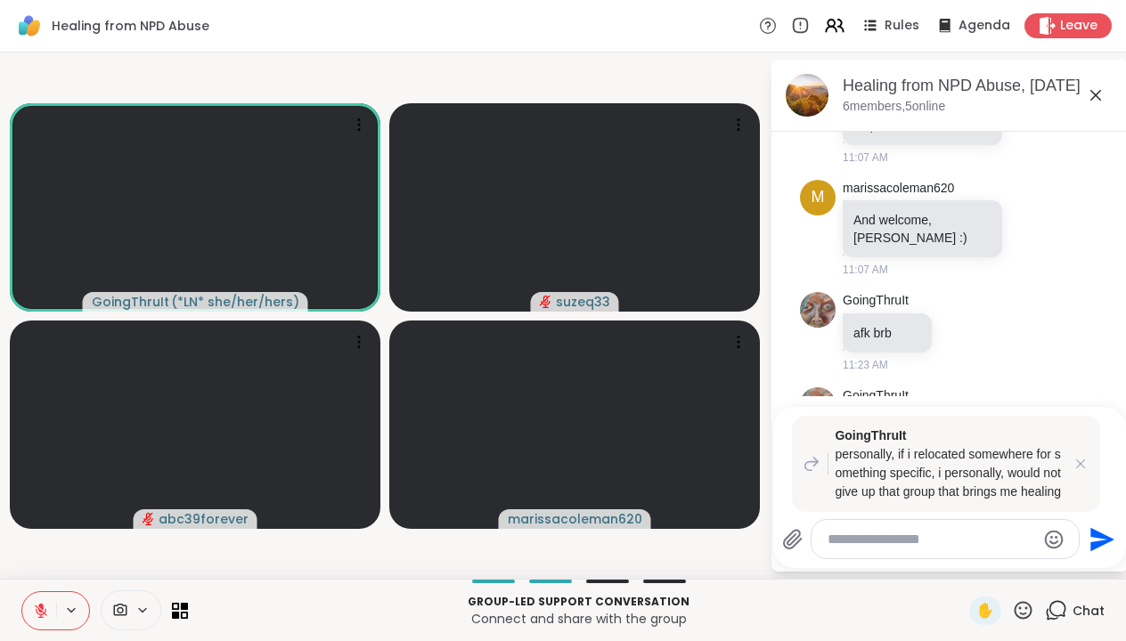
scroll to position [1789, 0]
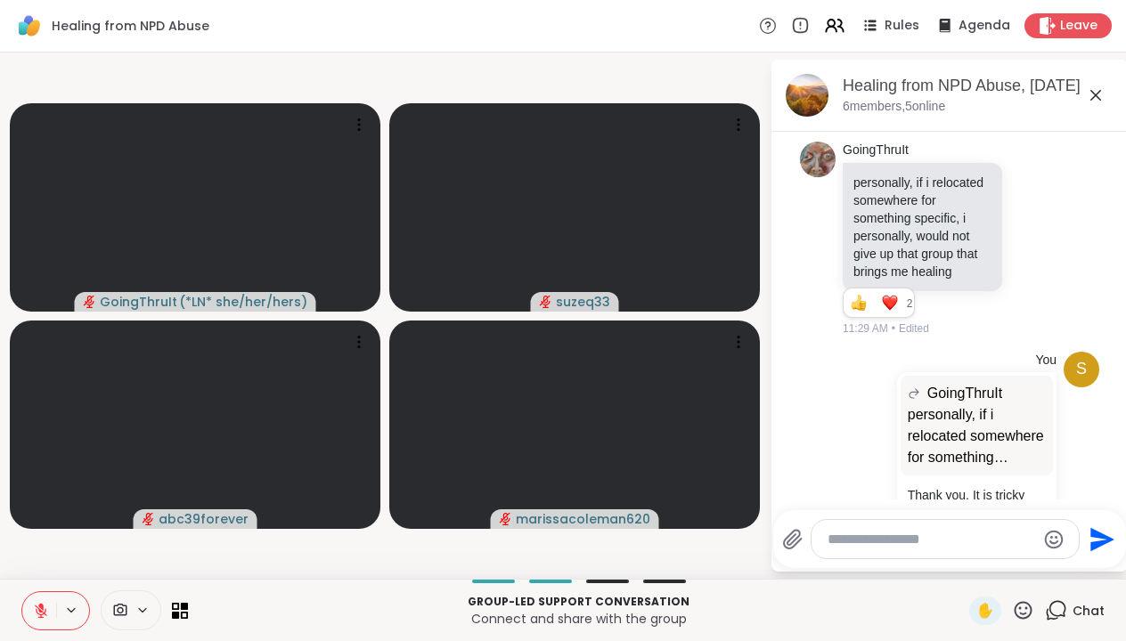
click at [33, 607] on icon at bounding box center [41, 611] width 16 height 16
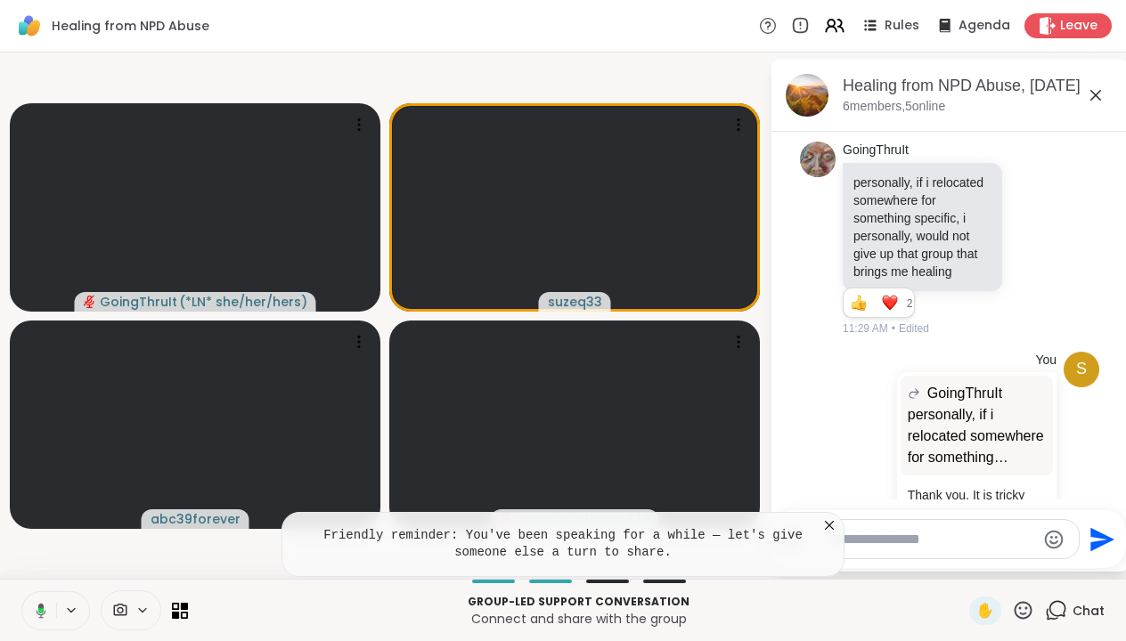
click at [46, 608] on button at bounding box center [38, 610] width 37 height 37
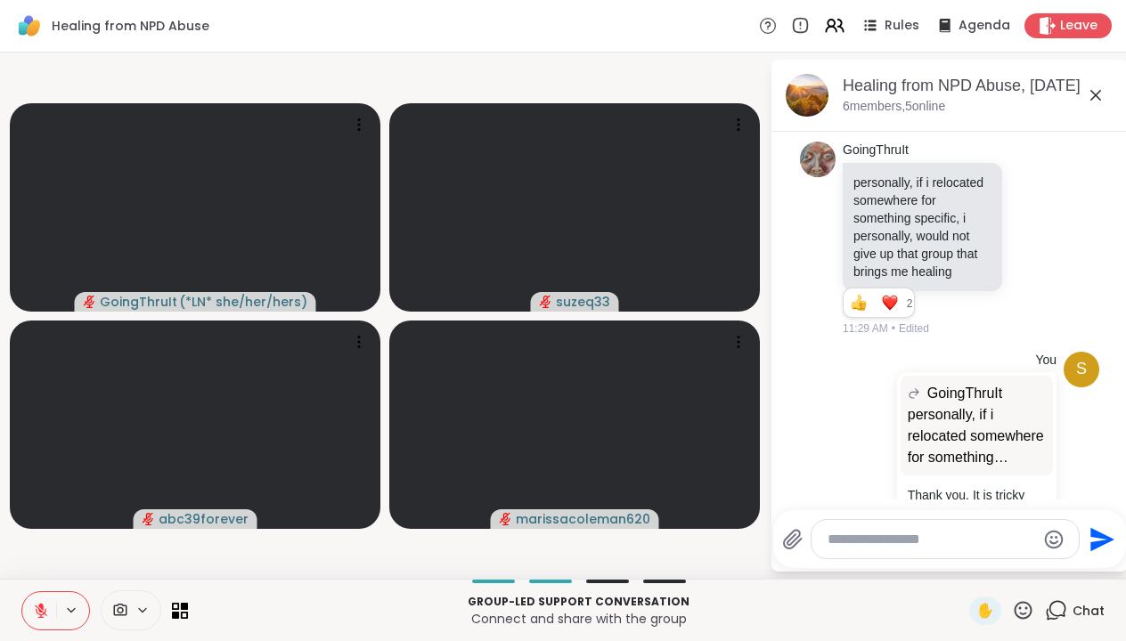
click at [844, 536] on textarea "Type your message" at bounding box center [931, 540] width 208 height 18
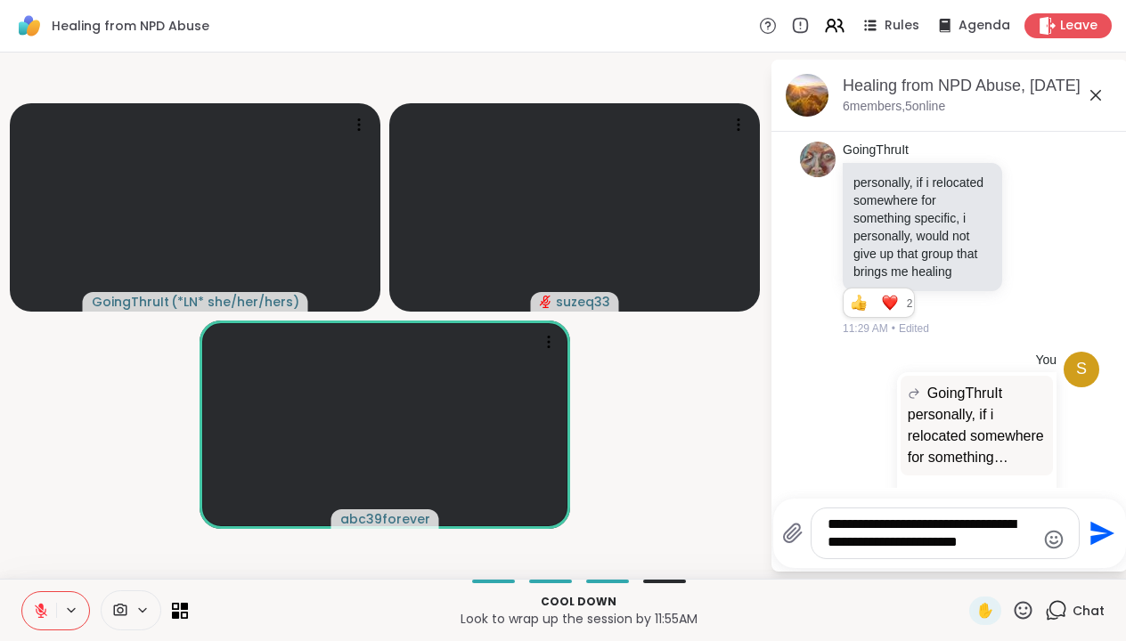
type textarea "**********"
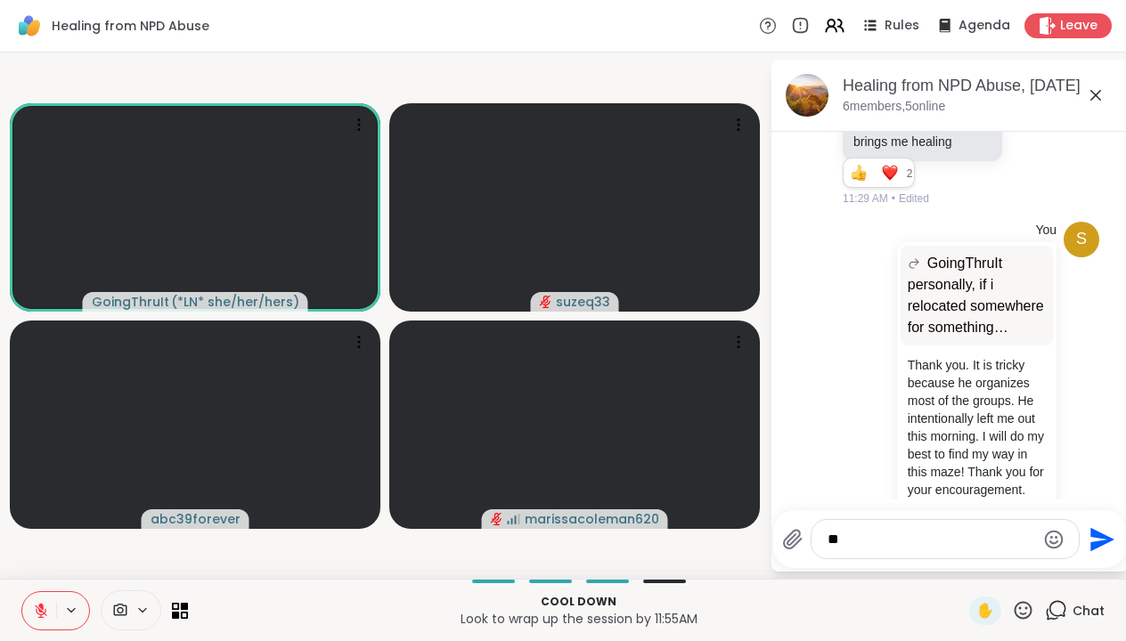
type textarea "*"
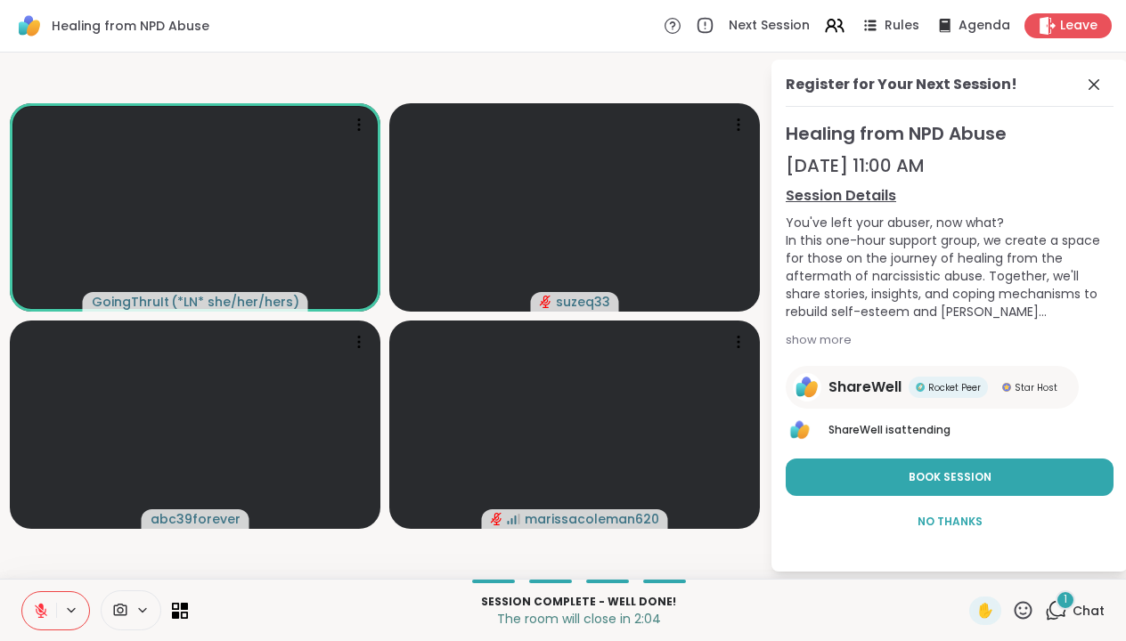
click at [1063, 602] on div "1" at bounding box center [1065, 601] width 20 height 20
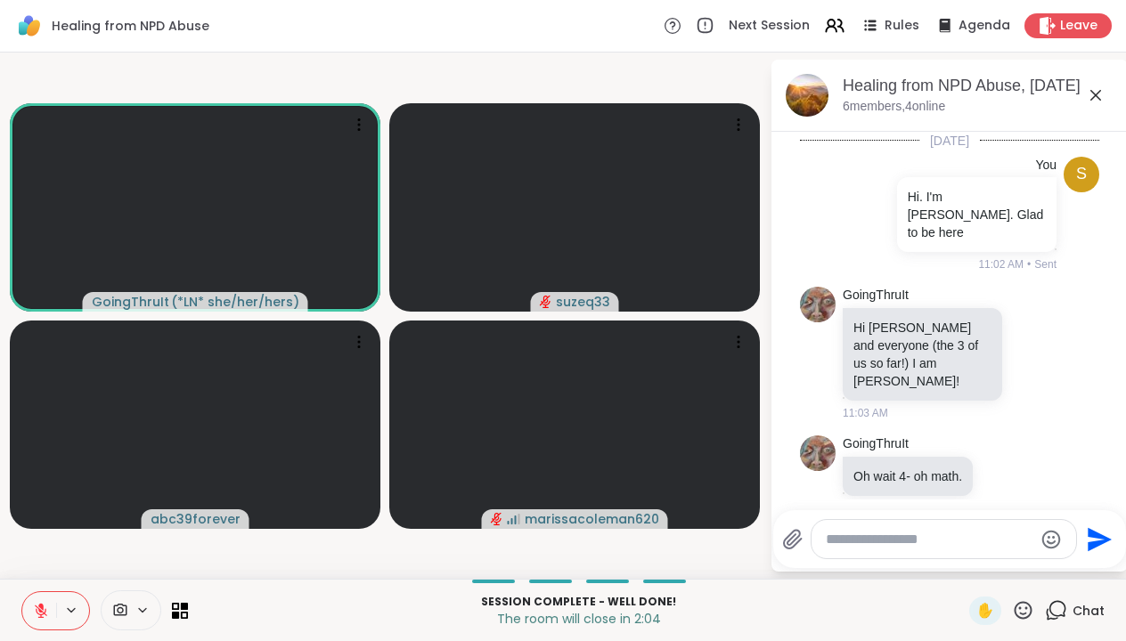
scroll to position [2091, 0]
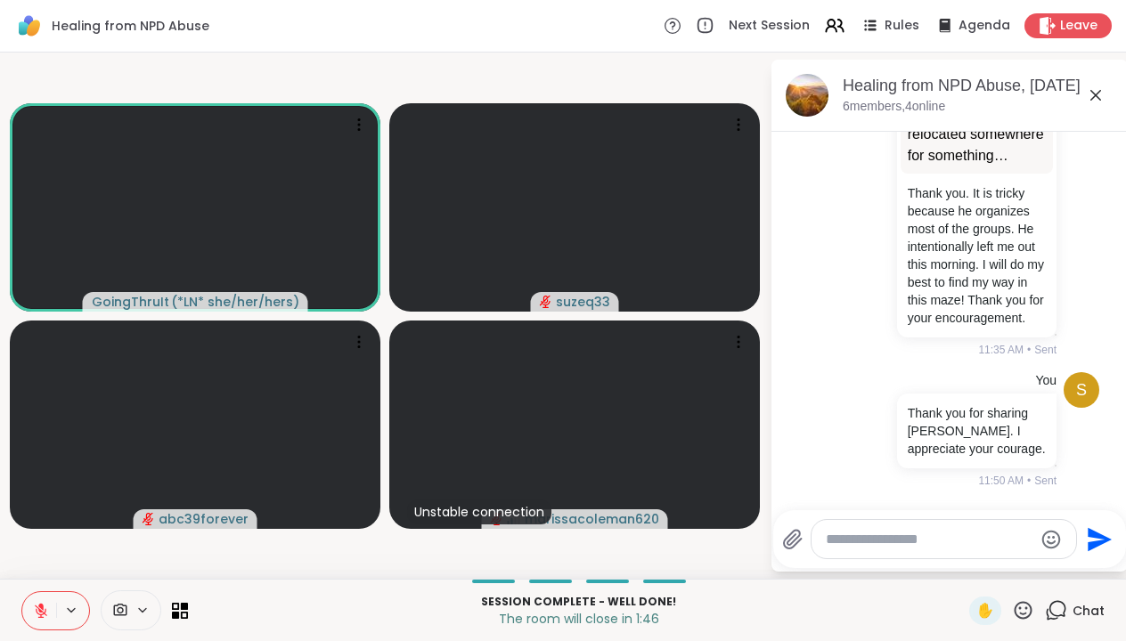
click at [840, 540] on textarea "Type your message" at bounding box center [930, 540] width 208 height 18
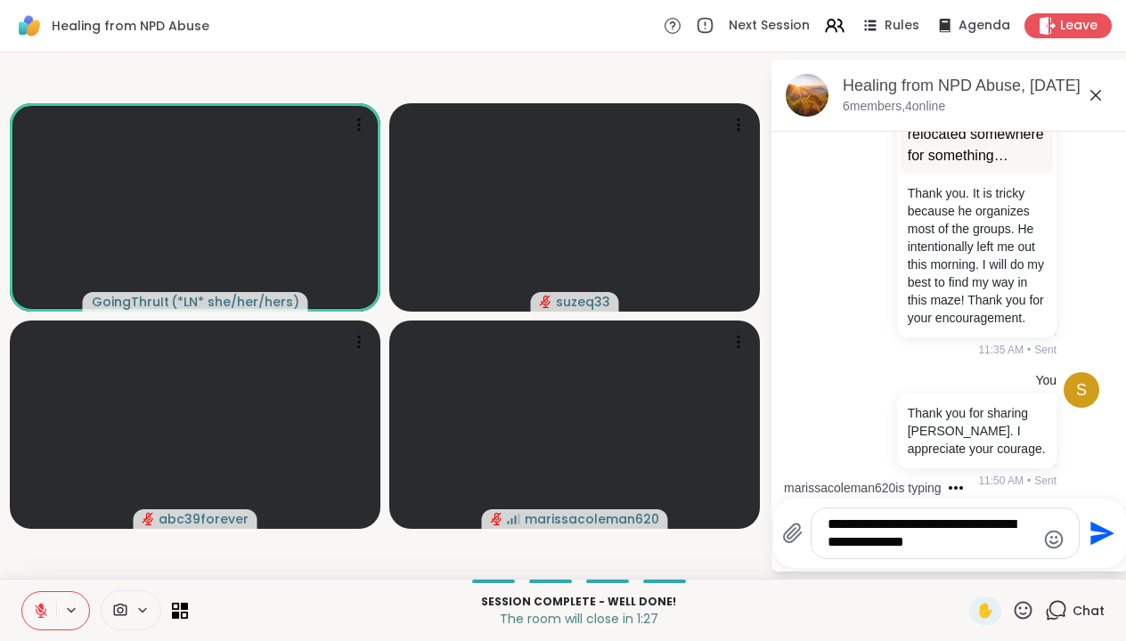
click at [942, 527] on textarea "**********" at bounding box center [931, 534] width 208 height 36
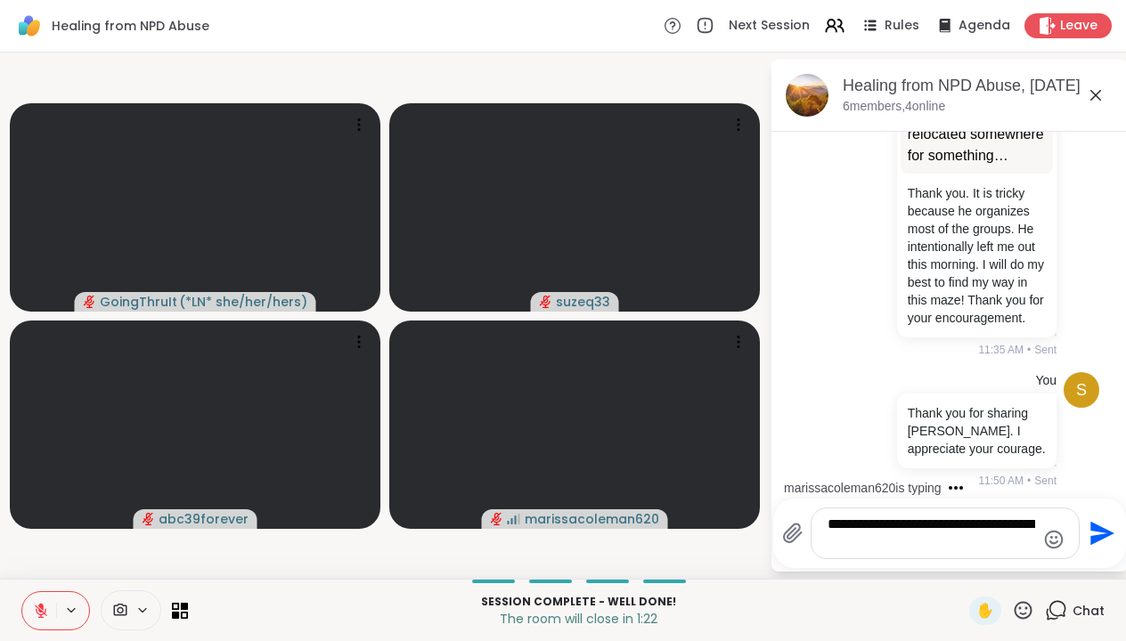
click at [884, 543] on textarea "**********" at bounding box center [931, 534] width 208 height 36
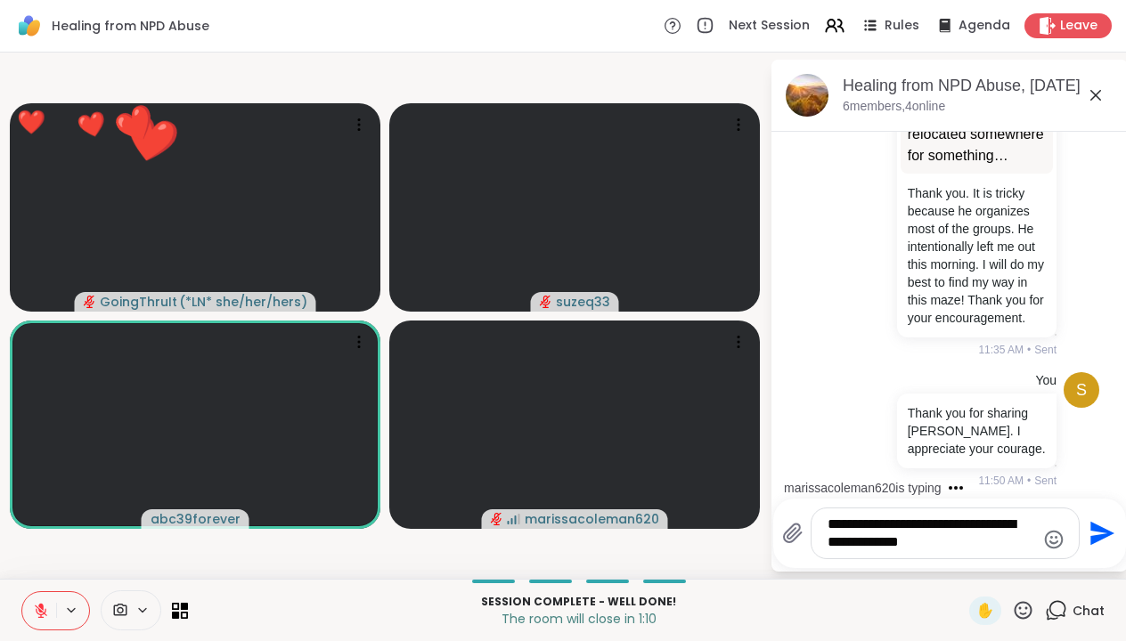
type textarea "**********"
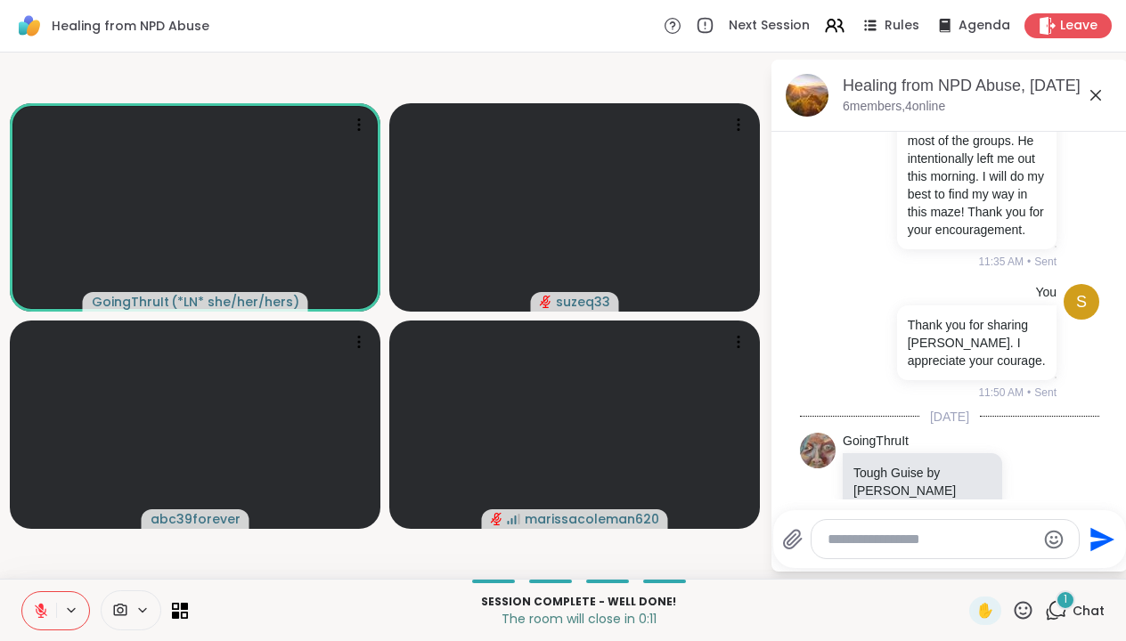
scroll to position [2434, 0]
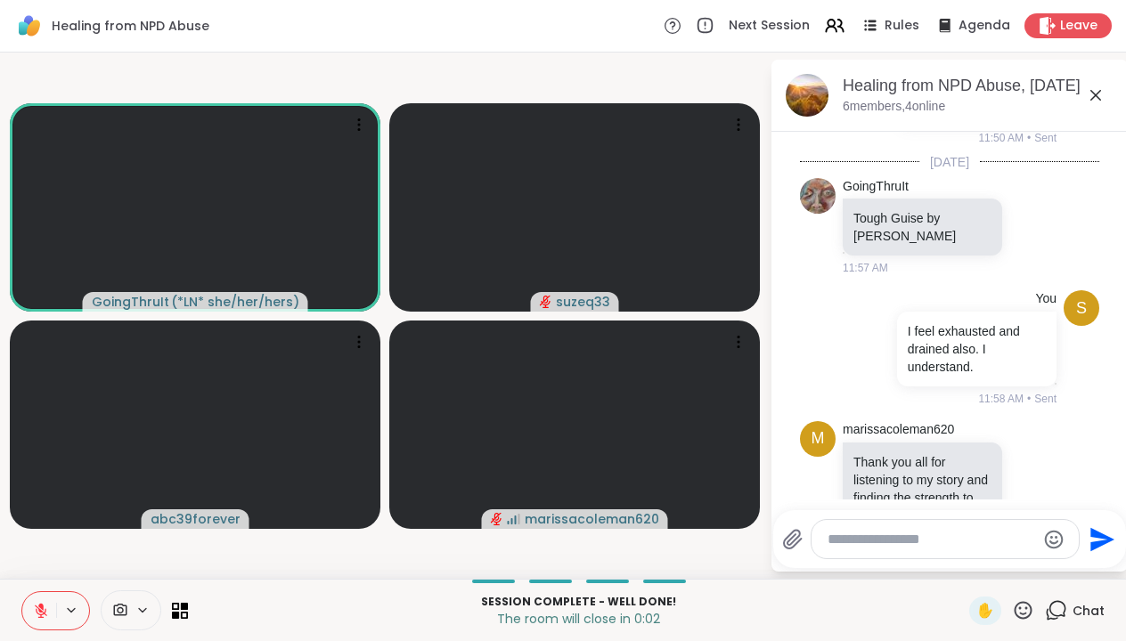
click at [1033, 523] on icon at bounding box center [1033, 532] width 16 height 18
click at [892, 495] on div "Select Reaction: Heart" at bounding box center [892, 503] width 16 height 16
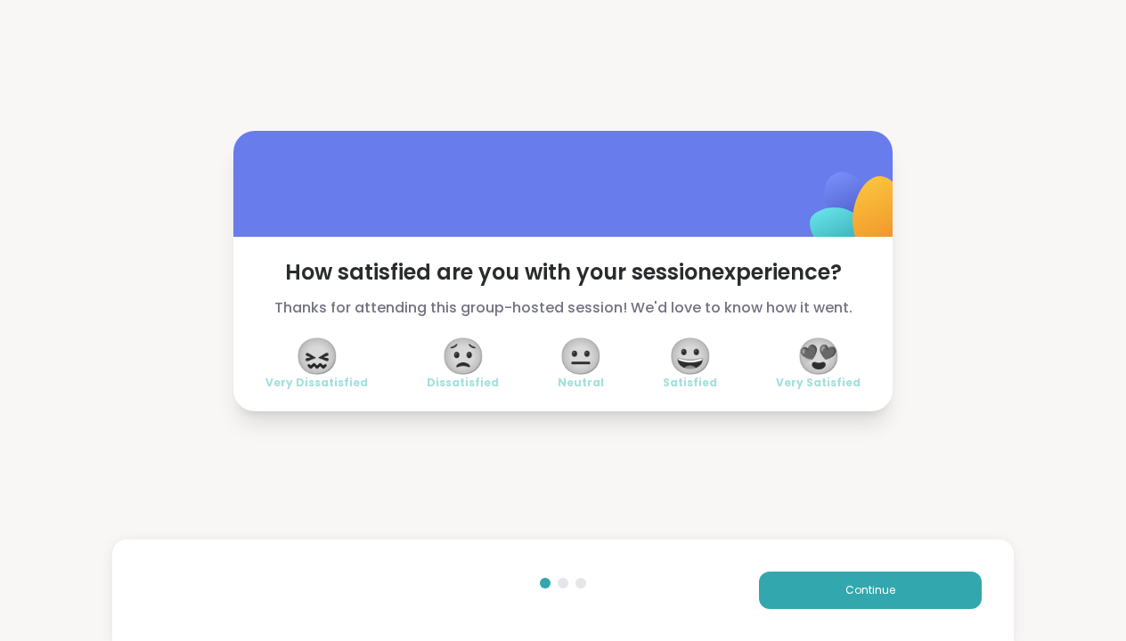
click at [830, 349] on span "😍" at bounding box center [818, 356] width 45 height 32
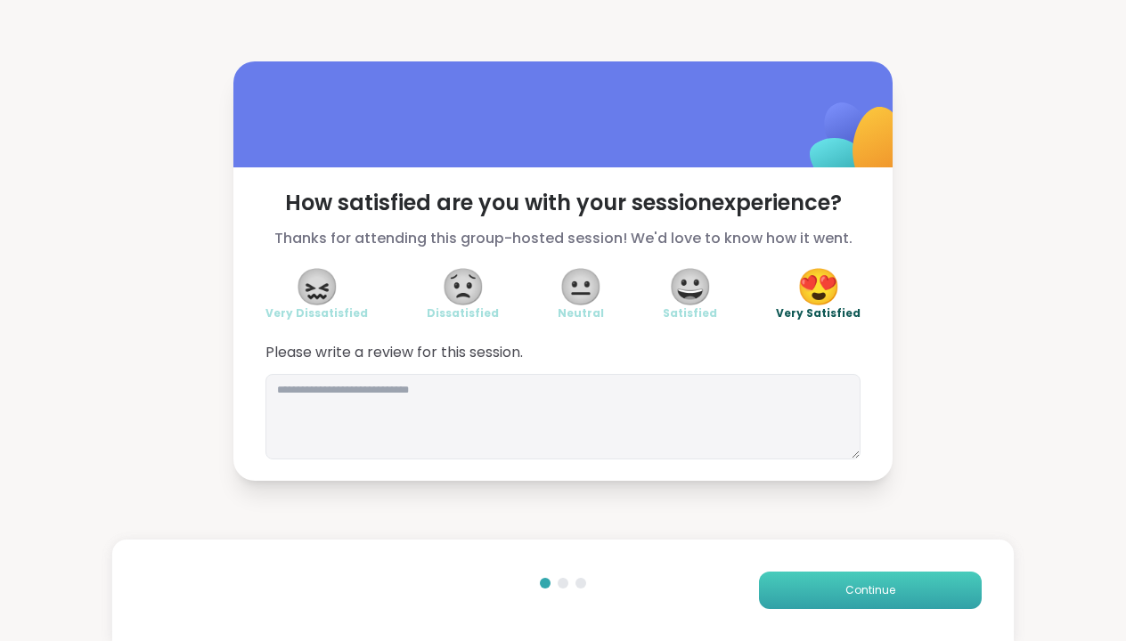
click at [806, 588] on button "Continue" at bounding box center [870, 590] width 223 height 37
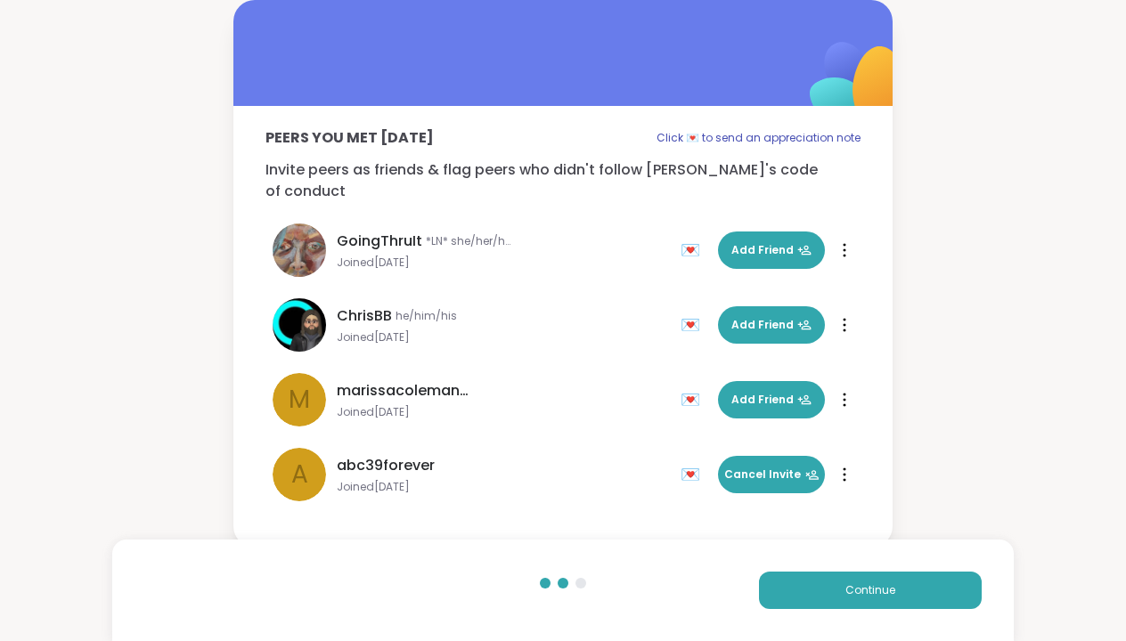
click at [949, 338] on div "Peers you met [DATE] Click 💌 to send an appreciation note Invite peers as frien…" at bounding box center [563, 274] width 1126 height 548
click at [791, 583] on button "Continue" at bounding box center [870, 590] width 223 height 37
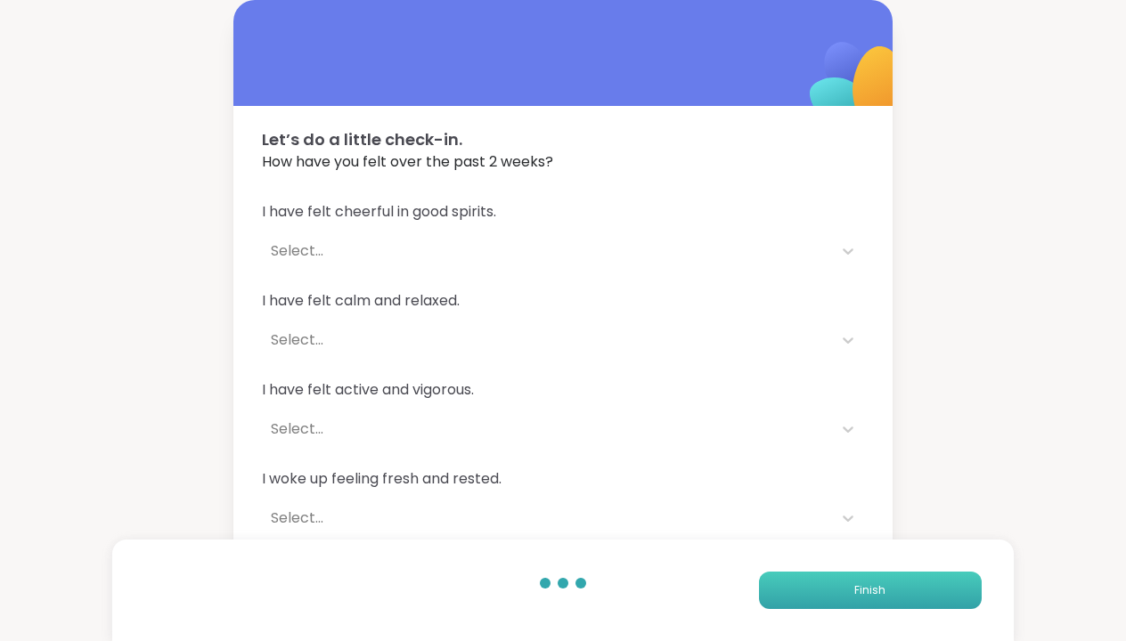
click at [832, 590] on button "Finish" at bounding box center [870, 590] width 223 height 37
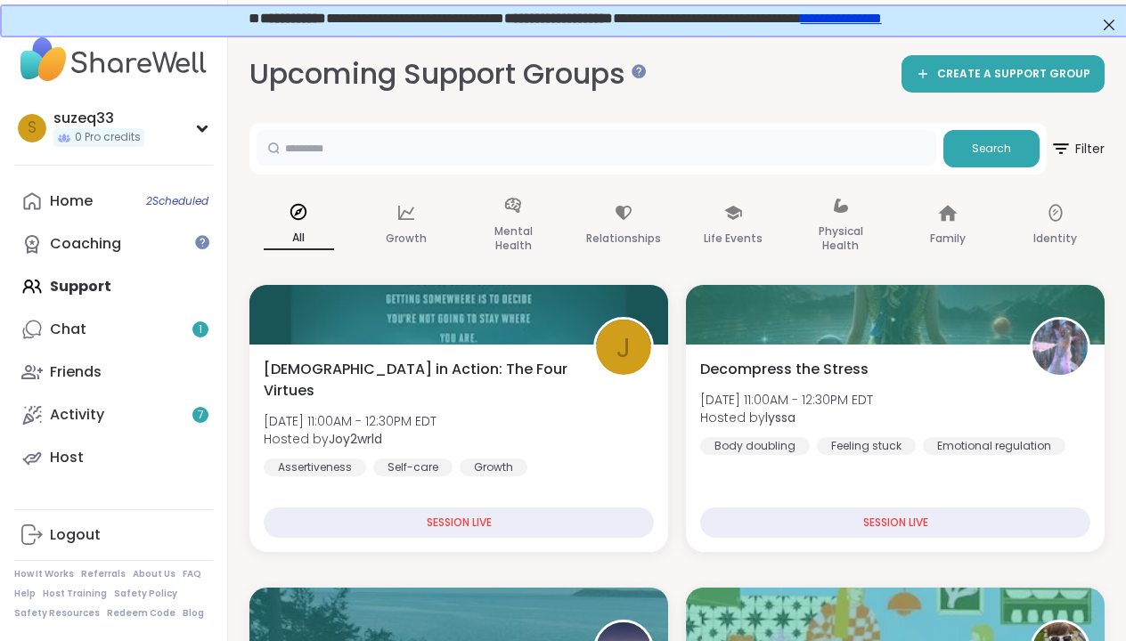
click at [353, 146] on input "text" at bounding box center [597, 148] width 680 height 36
type input "**********"
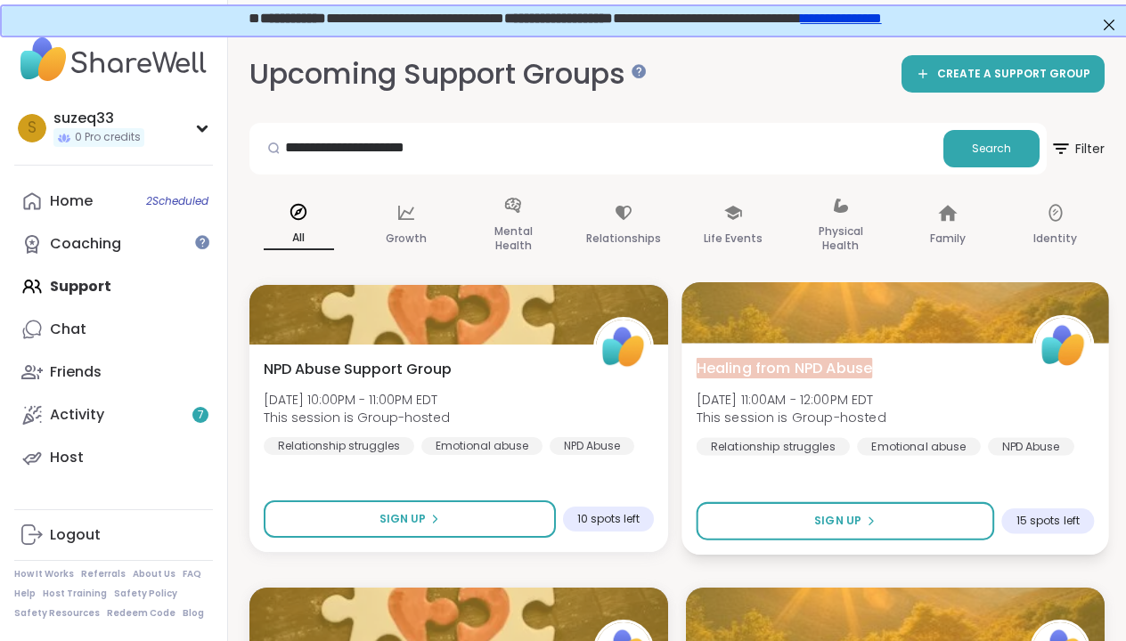
click at [847, 403] on span "[DATE] 11:00AM - 12:00PM EDT" at bounding box center [792, 399] width 190 height 18
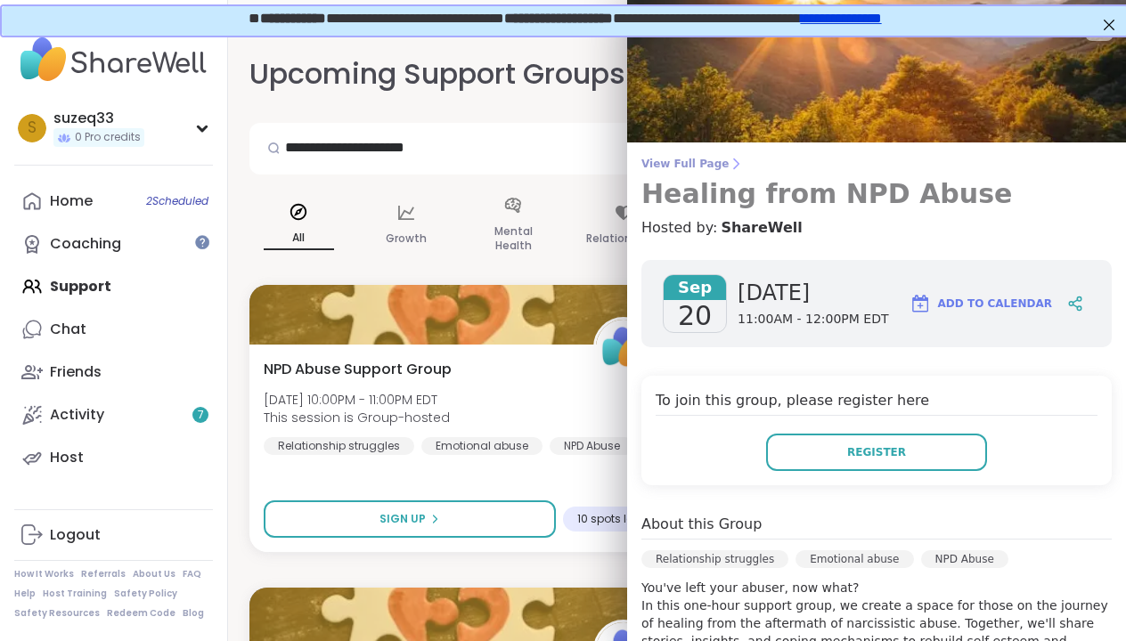
click at [694, 160] on span "View Full Page" at bounding box center [876, 164] width 470 height 14
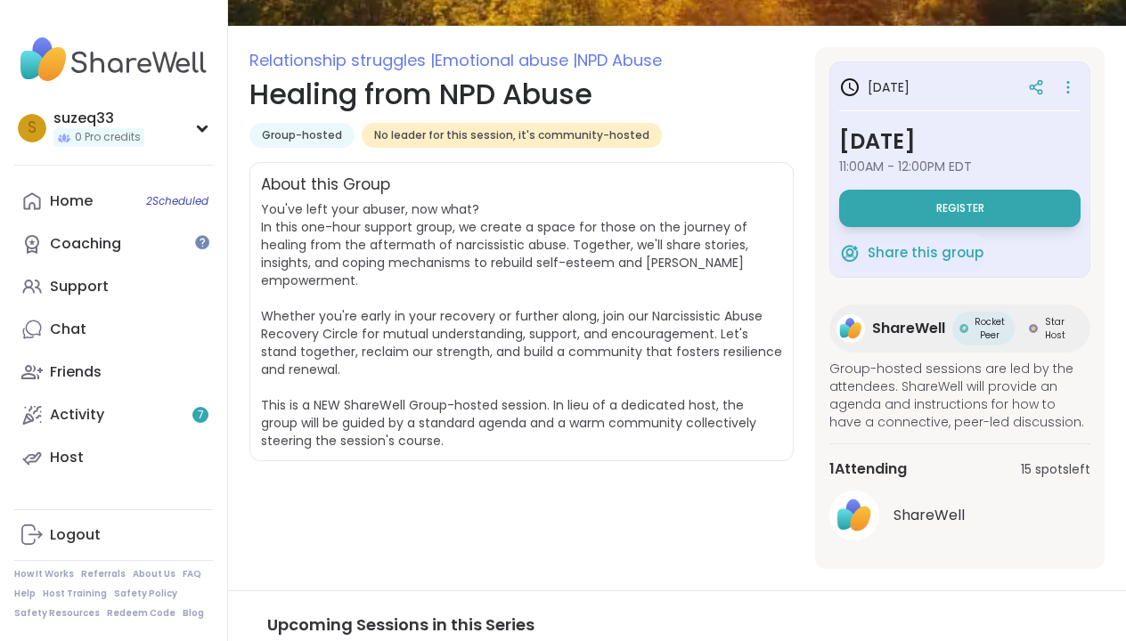
scroll to position [207, 0]
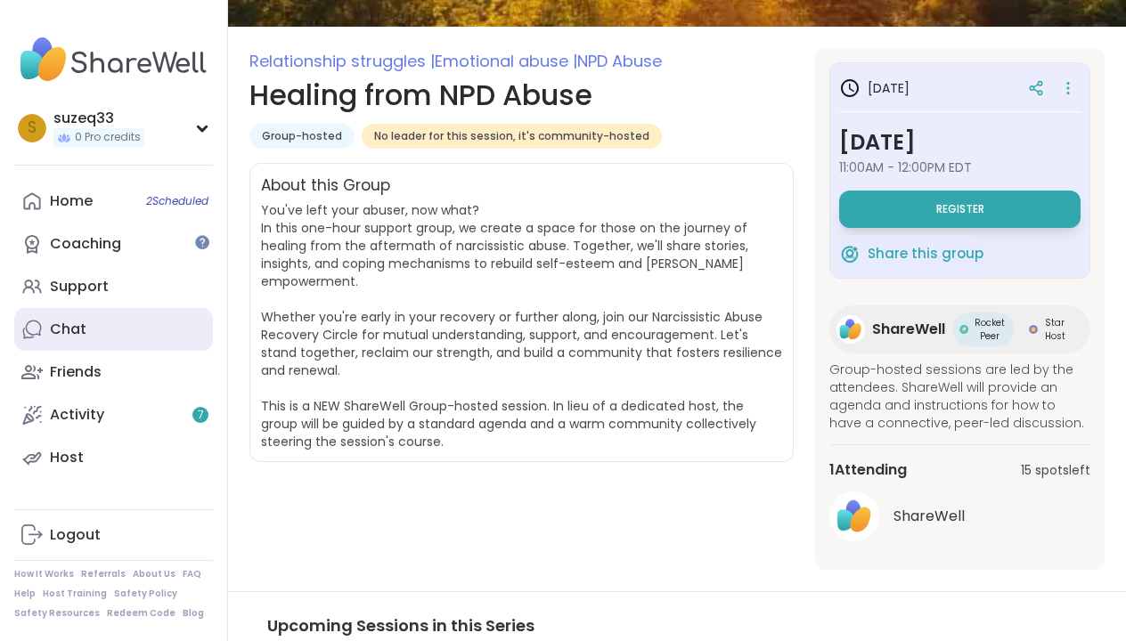
click at [76, 329] on div "Chat" at bounding box center [68, 330] width 37 height 20
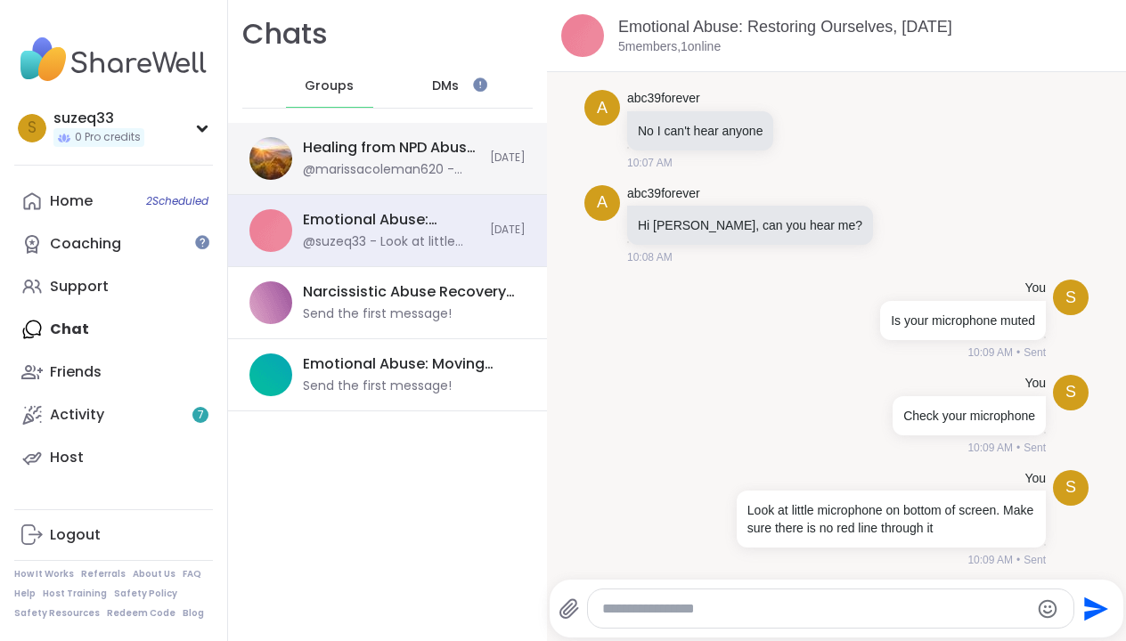
click at [445, 153] on div "Healing from NPD Abuse, [DATE]" at bounding box center [391, 148] width 176 height 20
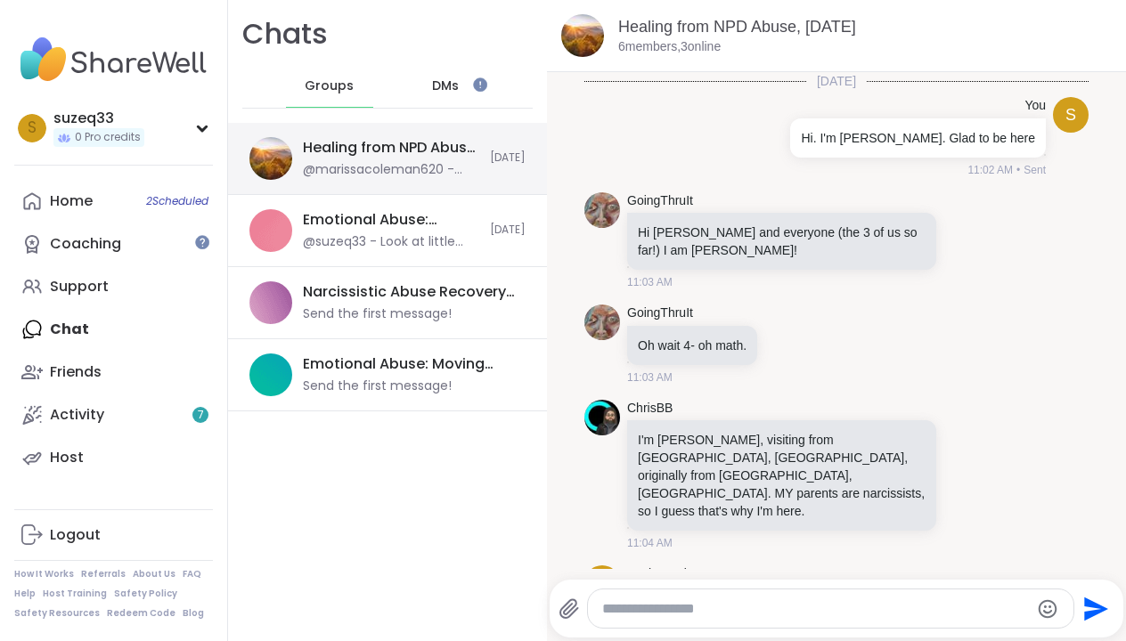
scroll to position [1689, 0]
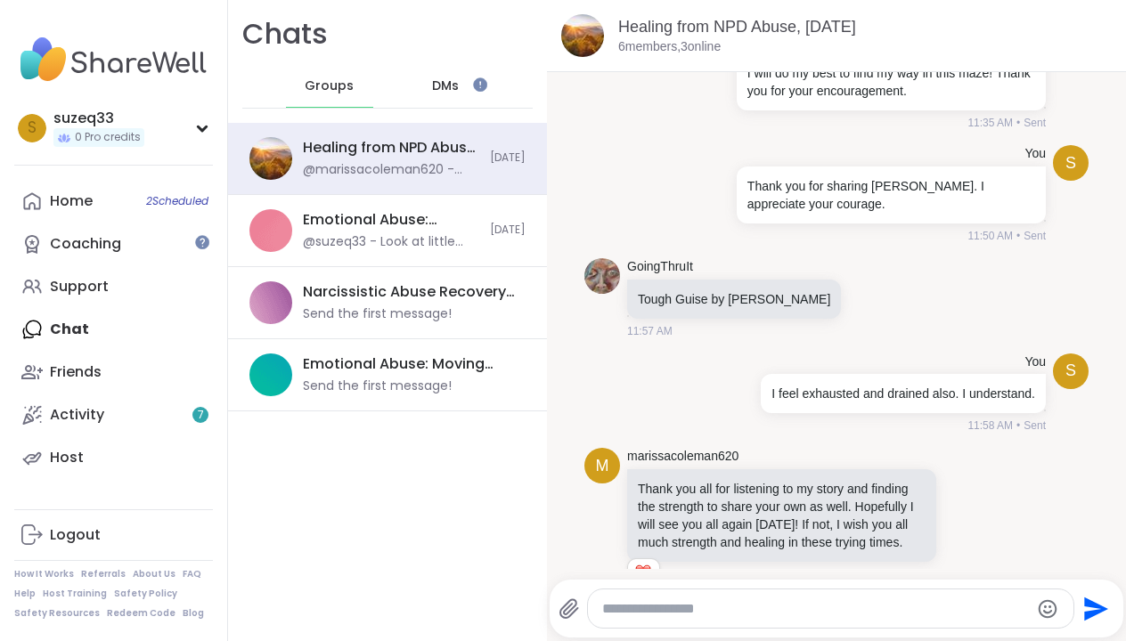
click at [664, 606] on textarea "Type your message" at bounding box center [815, 609] width 427 height 18
type textarea "**********"
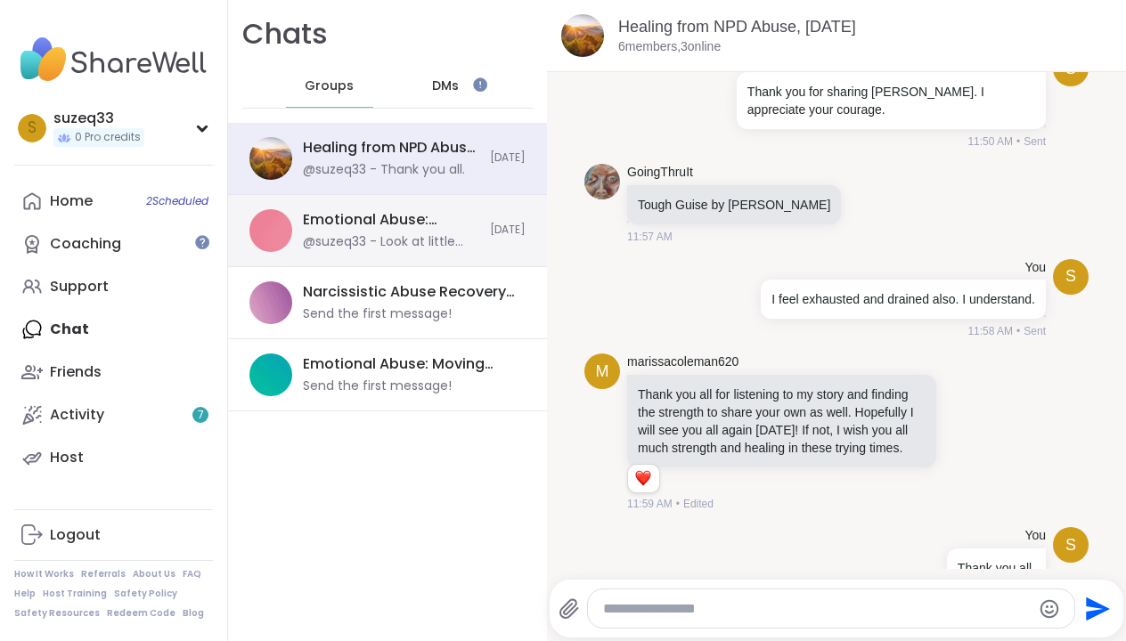
click at [473, 229] on div "Emotional Abuse: Restoring Ourselves, [DATE]" at bounding box center [391, 220] width 176 height 20
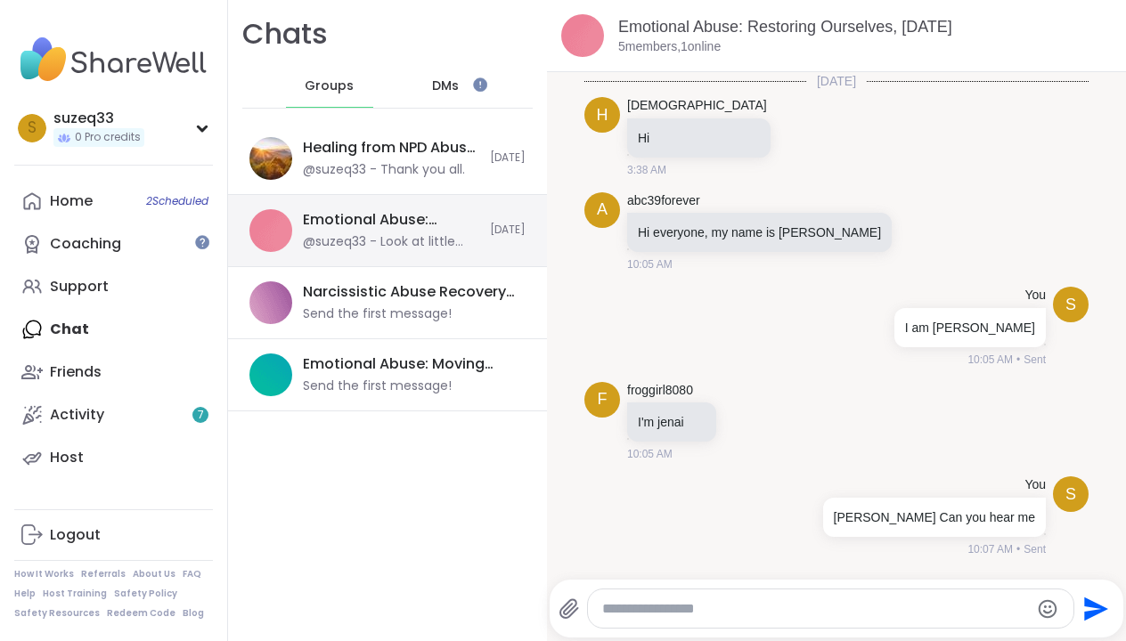
scroll to position [689, 0]
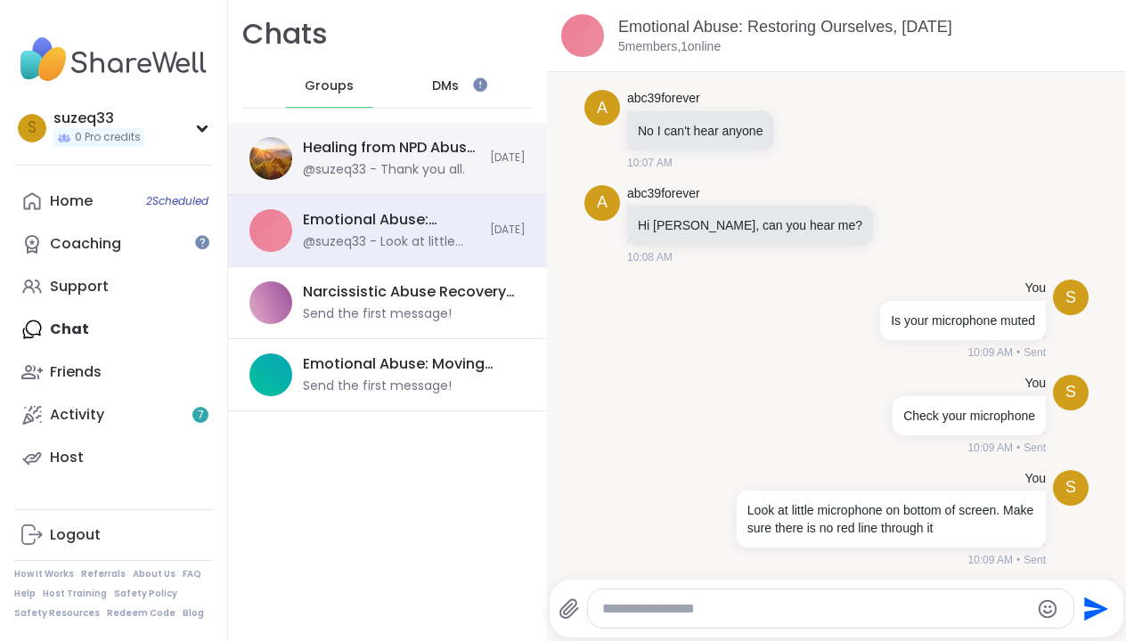
click at [449, 157] on div "Healing from NPD Abuse, [DATE]" at bounding box center [391, 148] width 176 height 20
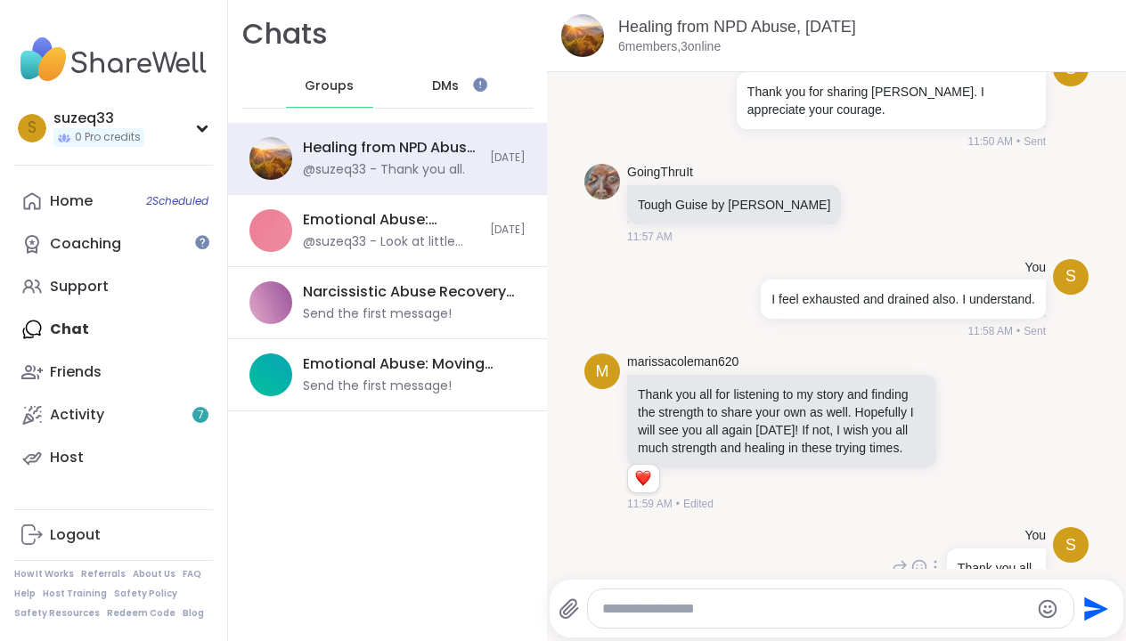
scroll to position [1781, 0]
